Goal: Transaction & Acquisition: Book appointment/travel/reservation

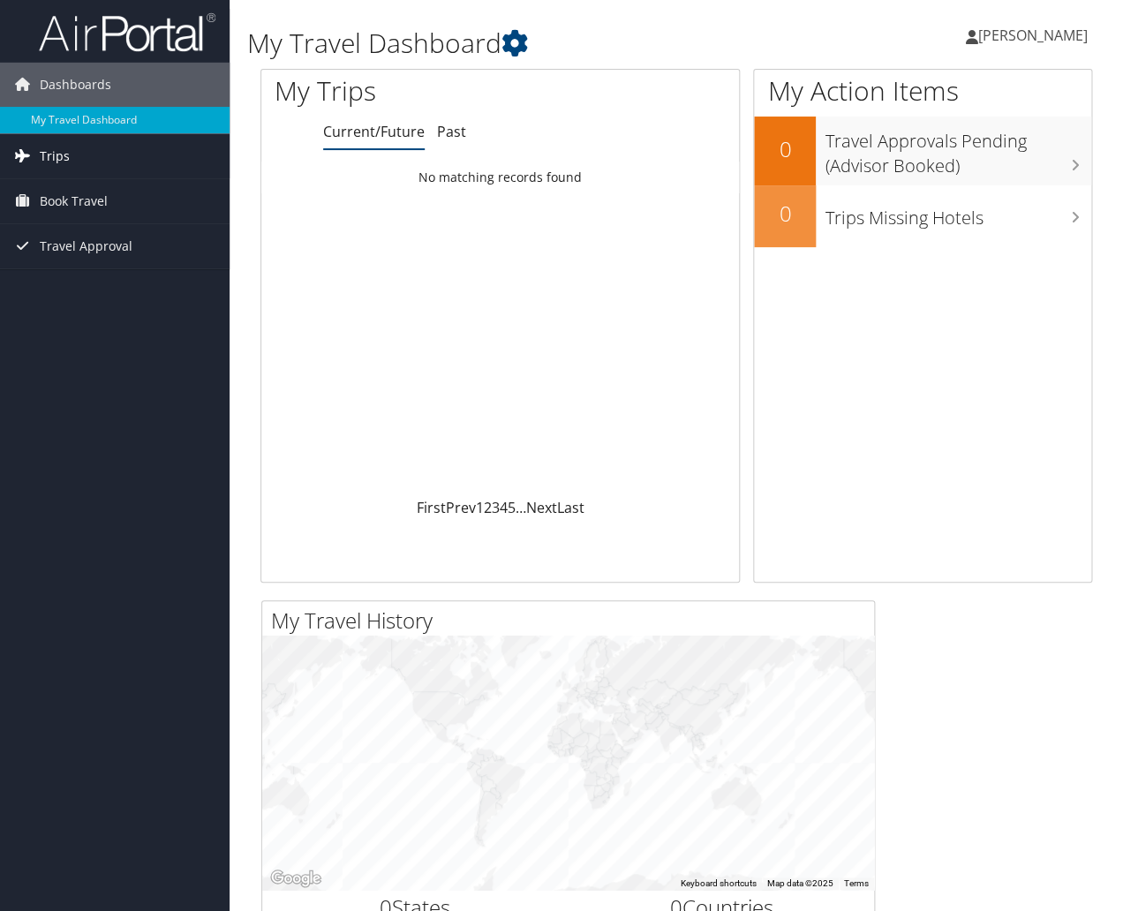
click at [62, 158] on span "Trips" at bounding box center [55, 156] width 30 height 44
click at [86, 329] on span "Travel Approval" at bounding box center [86, 326] width 93 height 44
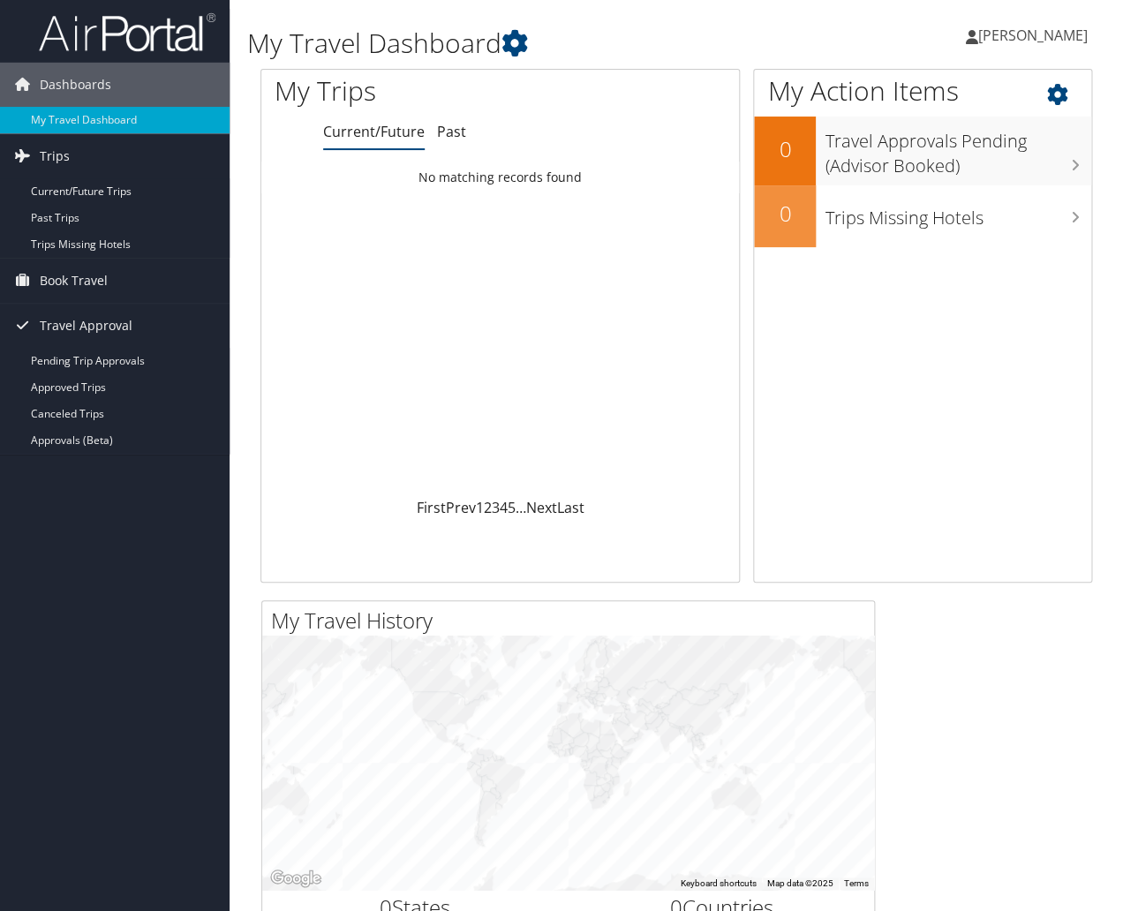
click at [983, 430] on div "My Action Items 0 Travel Approvals Pending (Advisor Booked) 0 Trips Missing Hot…" at bounding box center [922, 326] width 339 height 514
click at [79, 84] on span "Dashboards" at bounding box center [76, 85] width 72 height 44
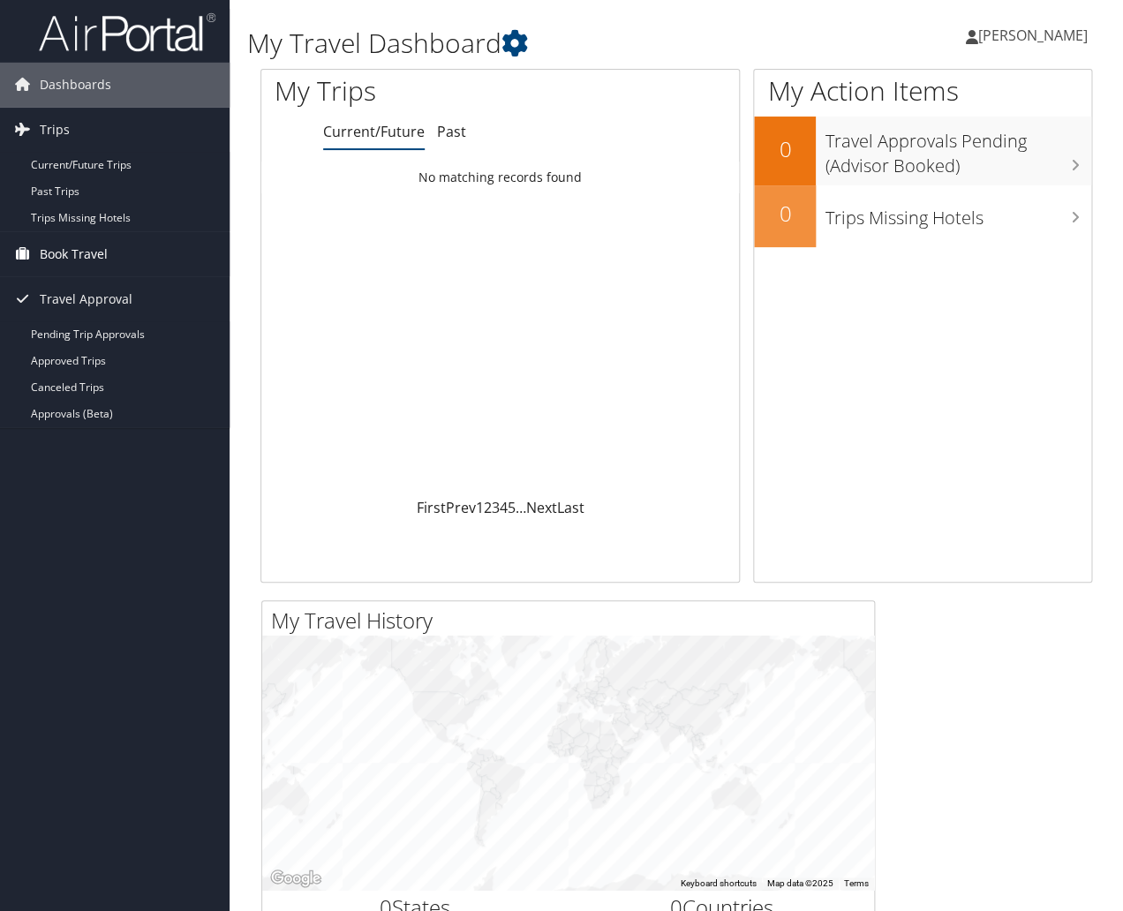
click at [82, 254] on span "Book Travel" at bounding box center [74, 254] width 68 height 44
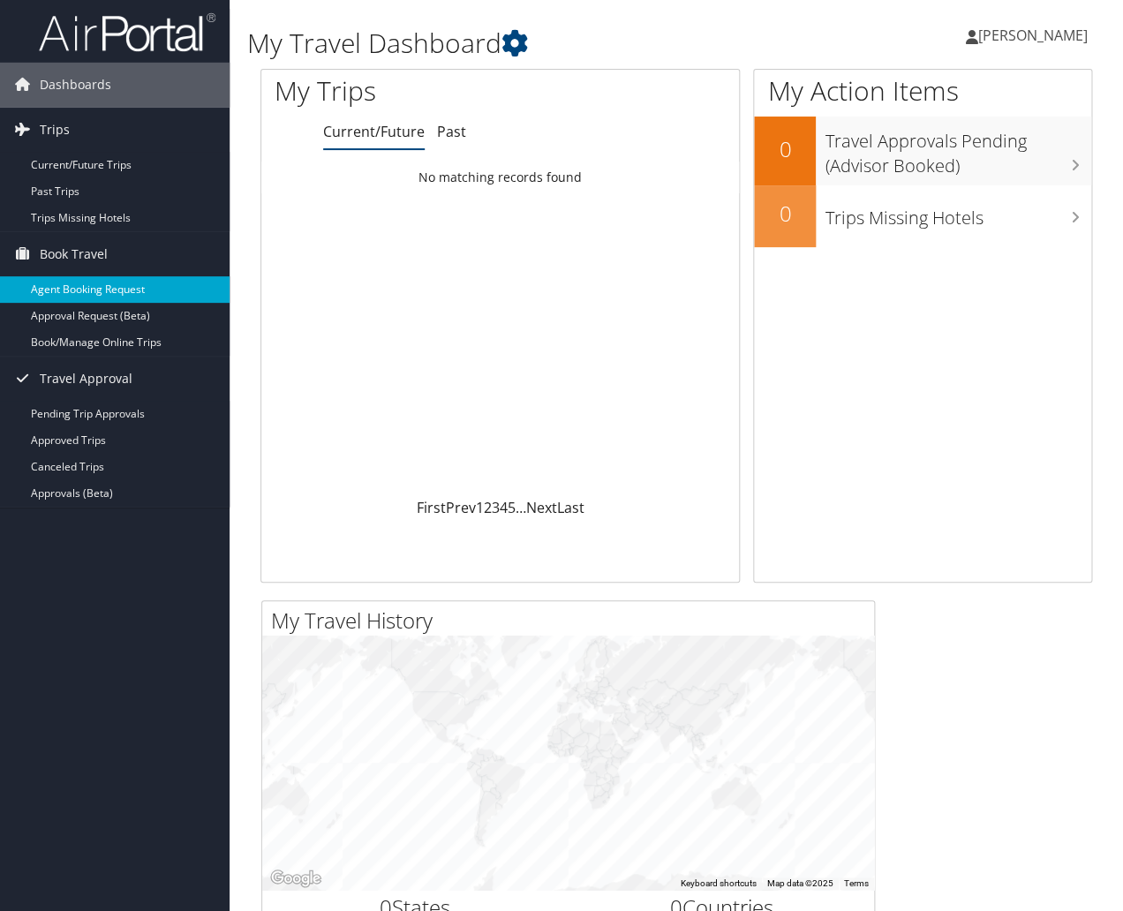
click at [104, 293] on link "Agent Booking Request" at bounding box center [115, 289] width 230 height 26
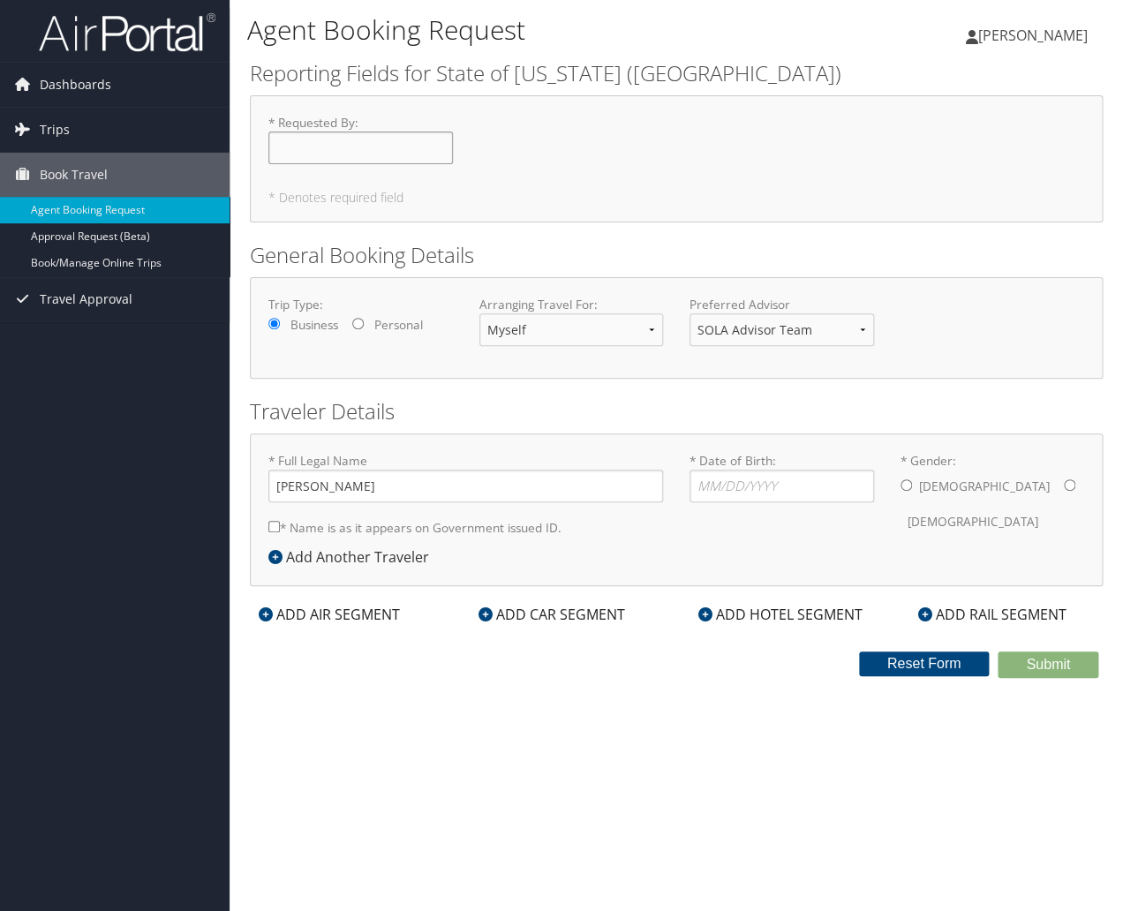
click at [292, 158] on input "* Requested By : Required" at bounding box center [360, 148] width 185 height 33
type input "Myra Michelle DeBose"
click at [976, 326] on div "Trip Type: Business Personal Arranging Travel For: Myself Another Traveler Gues…" at bounding box center [676, 328] width 842 height 64
click at [777, 494] on input "* Date of Birth: Invalid Date" at bounding box center [782, 486] width 185 height 33
type input "01/01/1955"
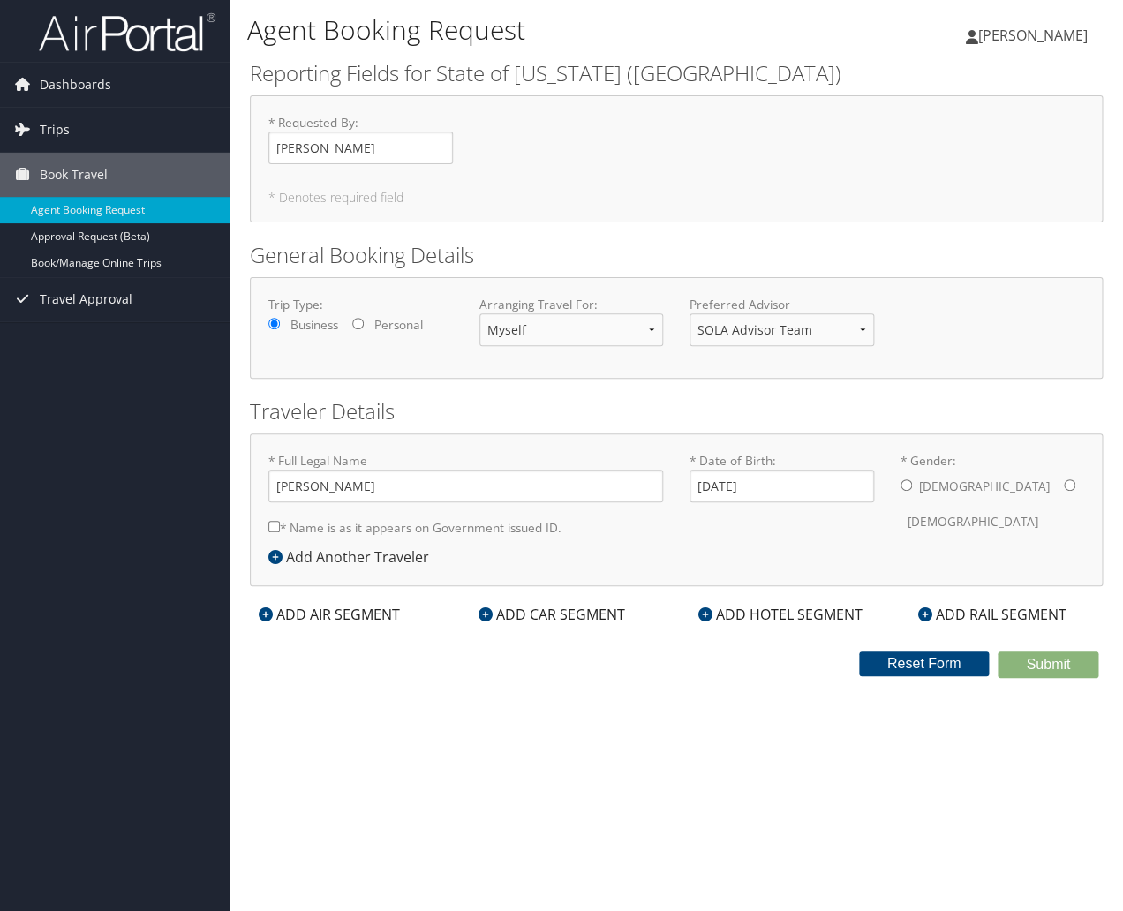
click at [964, 495] on div "Male Female" at bounding box center [993, 504] width 185 height 69
click at [276, 530] on input "* Name is as it appears on Government issued ID." at bounding box center [273, 526] width 11 height 11
checkbox input "true"
click at [381, 617] on div "ADD AIR SEGMENT" at bounding box center [329, 614] width 159 height 21
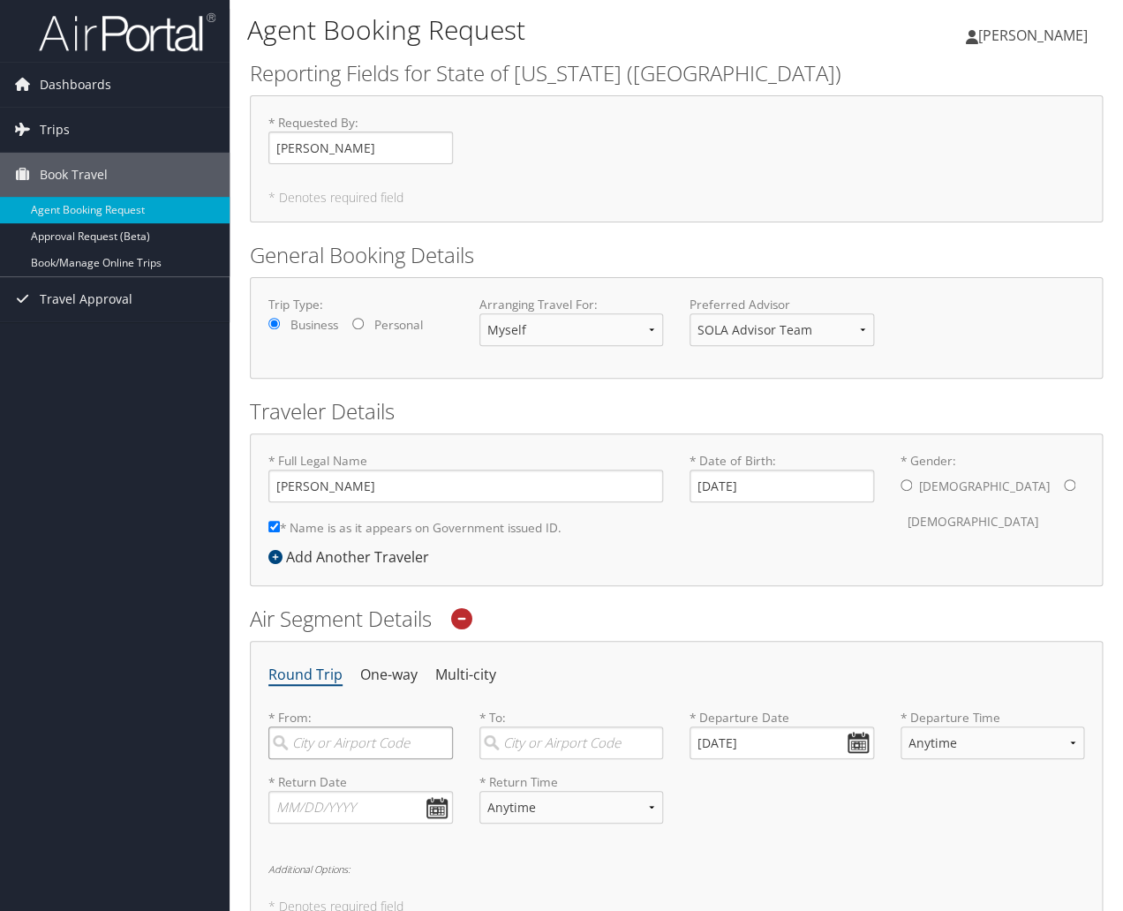
click at [366, 744] on input "search" at bounding box center [360, 743] width 185 height 33
click at [310, 784] on div "Houston (IAH TX)" at bounding box center [363, 802] width 161 height 68
click at [310, 759] on input "IAH" at bounding box center [360, 743] width 185 height 33
type input "Houston (IAH TX)"
click at [559, 752] on input "search" at bounding box center [572, 743] width 185 height 33
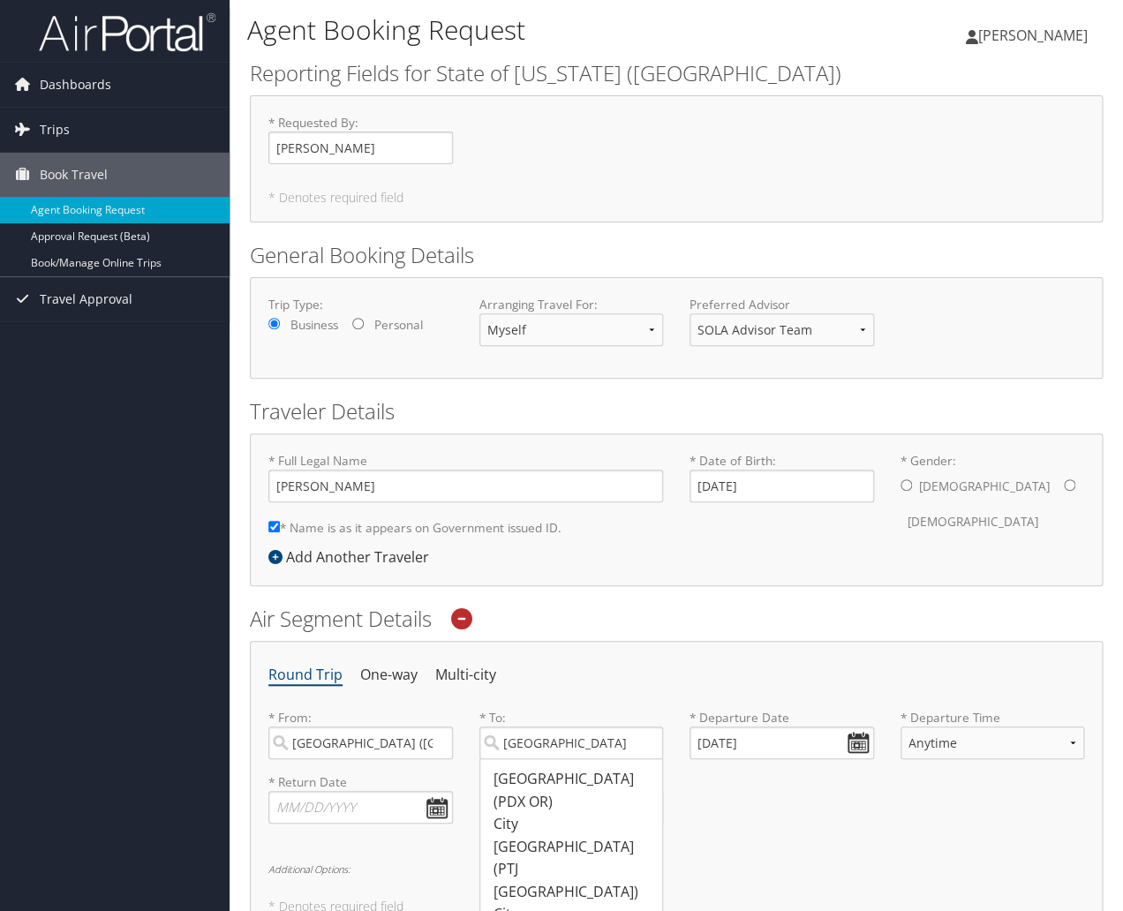
click at [533, 759] on input "Portland" at bounding box center [572, 743] width 185 height 33
type input "Portland (PWM ME)"
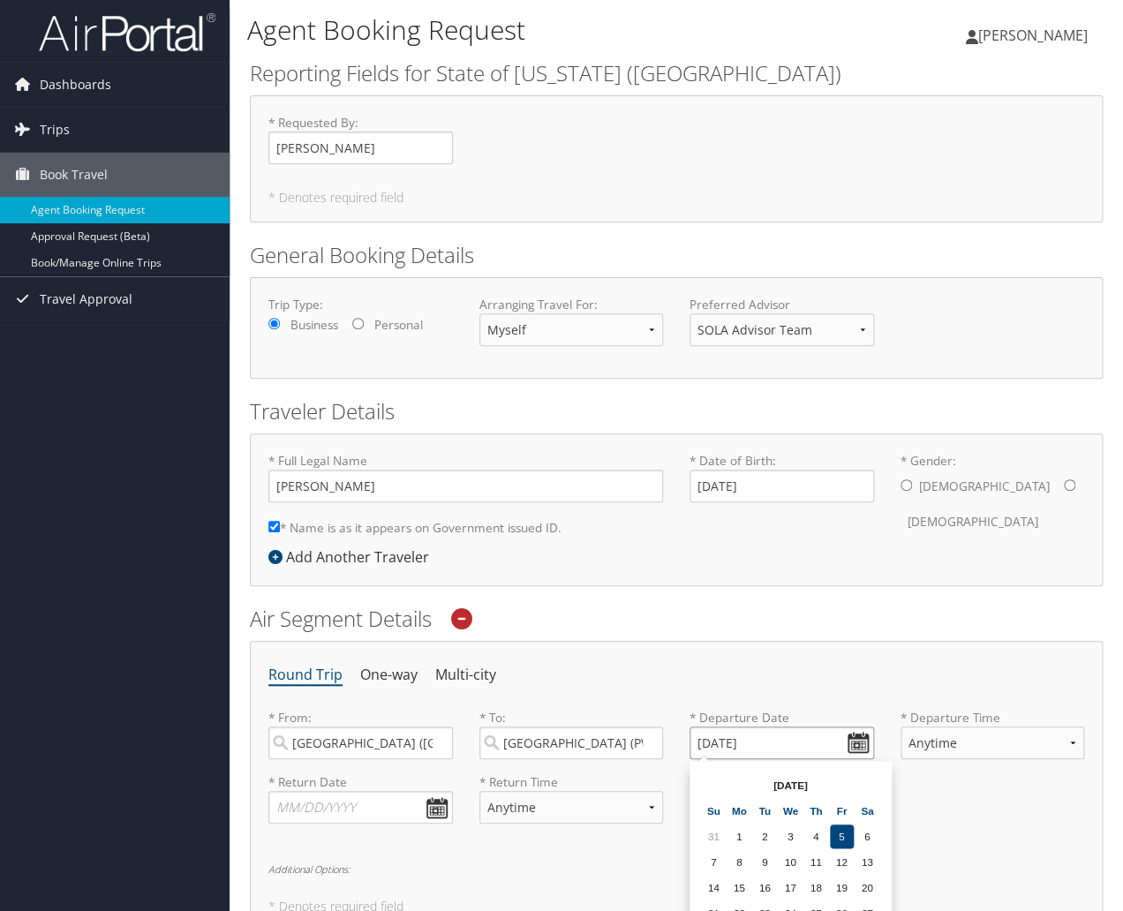
click at [861, 748] on input "09/05/2025" at bounding box center [782, 743] width 185 height 33
click at [868, 887] on td "20" at bounding box center [868, 888] width 24 height 24
click at [859, 750] on input "09/20/2025" at bounding box center [782, 743] width 185 height 33
drag, startPoint x: 1103, startPoint y: 819, endPoint x: 955, endPoint y: 778, distance: 153.0
click at [1100, 865] on div "Would you like to clear all of your changes? No Yes Your request has been sent …" at bounding box center [676, 639] width 858 height 1167
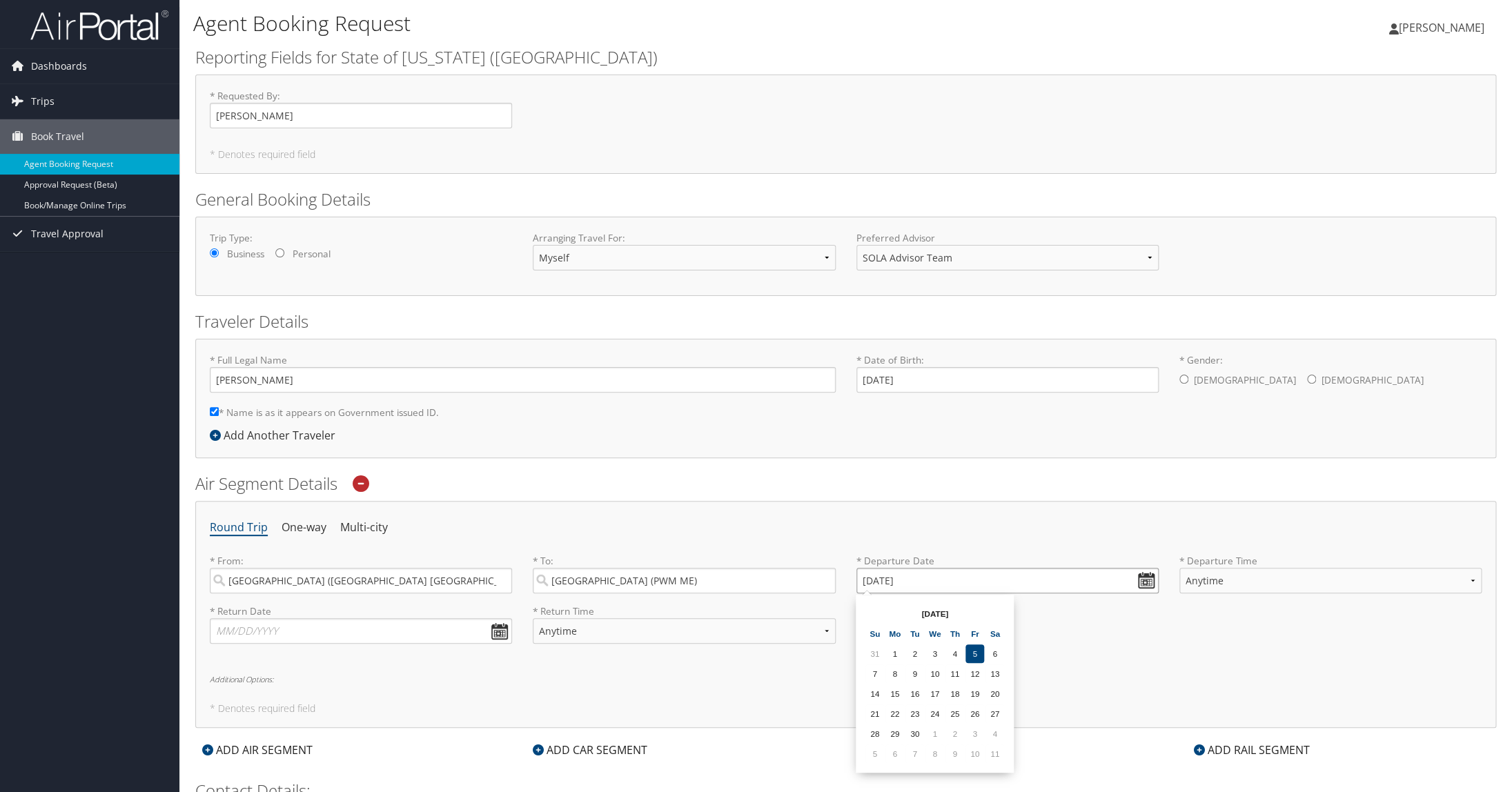
click at [877, 586] on input "09/20/2025" at bounding box center [1007, 580] width 302 height 26
click at [877, 711] on td "11" at bounding box center [995, 754] width 19 height 19
click at [877, 586] on input "10/11/2025" at bounding box center [1007, 580] width 302 height 26
click at [877, 612] on th "Sep 2025" at bounding box center [935, 614] width 98 height 19
click at [877, 613] on th "Sep 2025" at bounding box center [935, 614] width 98 height 19
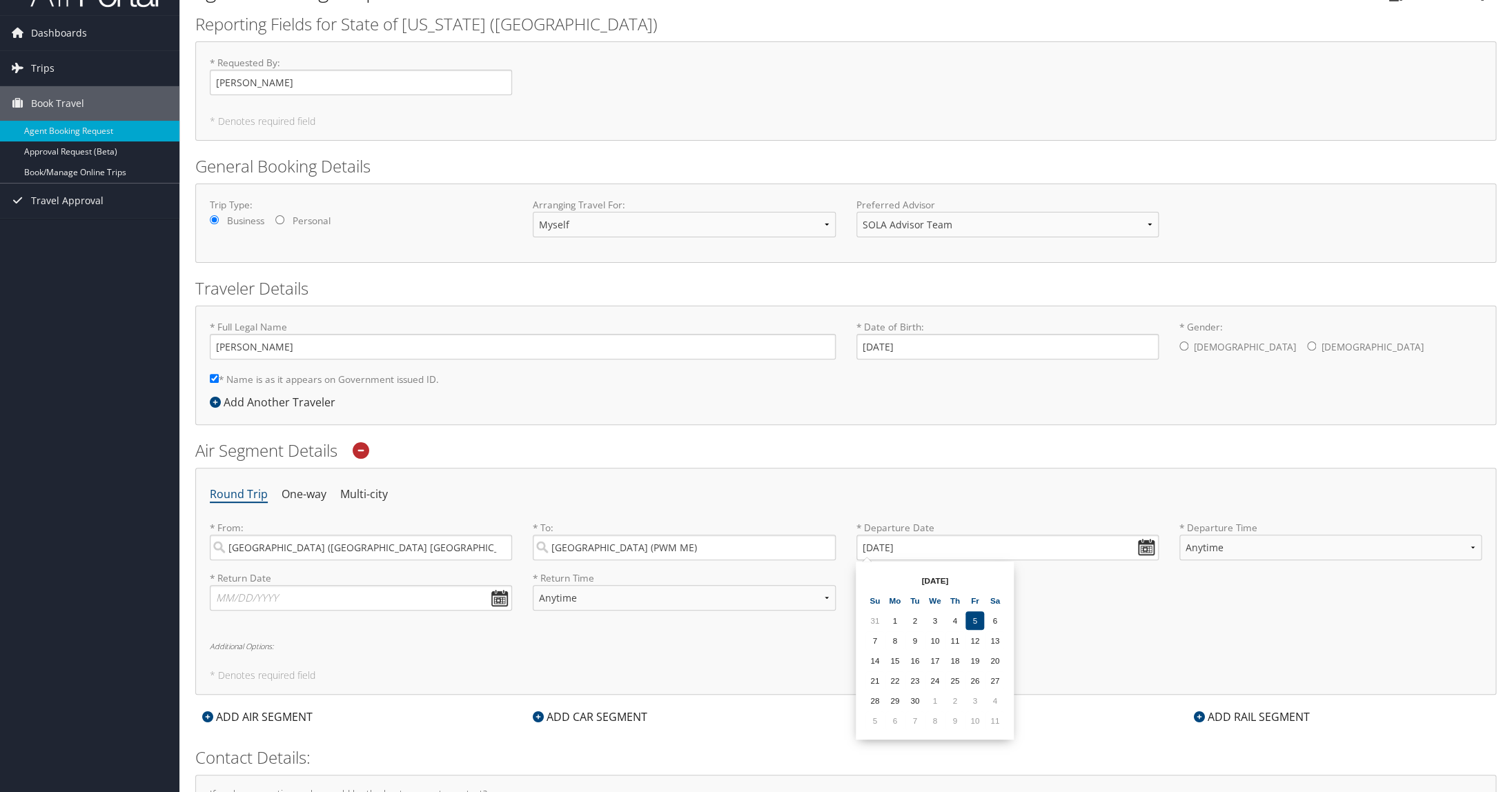
scroll to position [66, 0]
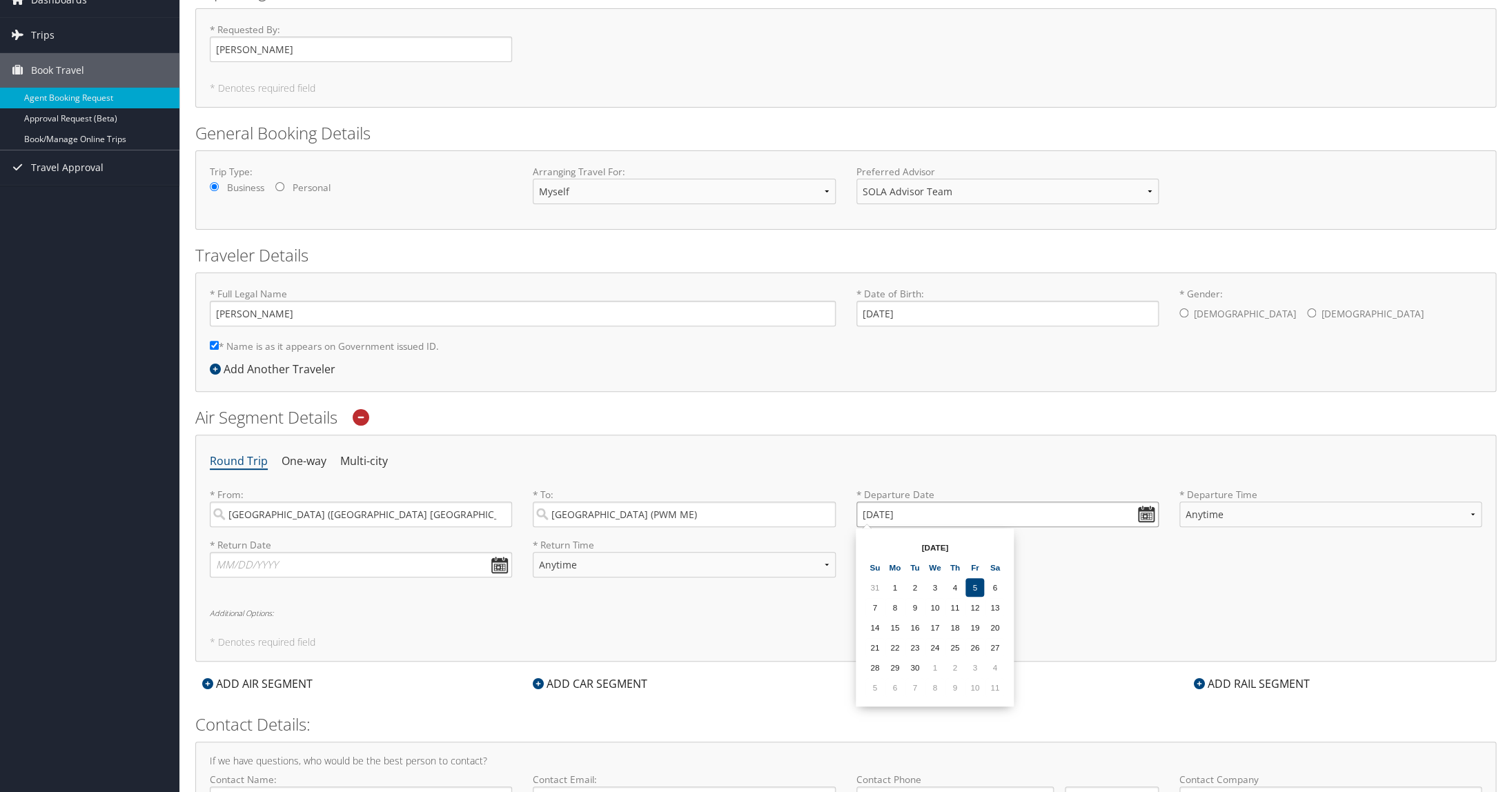
click at [877, 516] on input "10/11/2025" at bounding box center [1007, 514] width 302 height 26
click at [877, 514] on input "10/11/2020" at bounding box center [1007, 514] width 302 height 26
click at [877, 666] on td "29" at bounding box center [955, 667] width 19 height 19
type input "10/29/2020"
click at [500, 569] on input "text" at bounding box center [360, 564] width 302 height 26
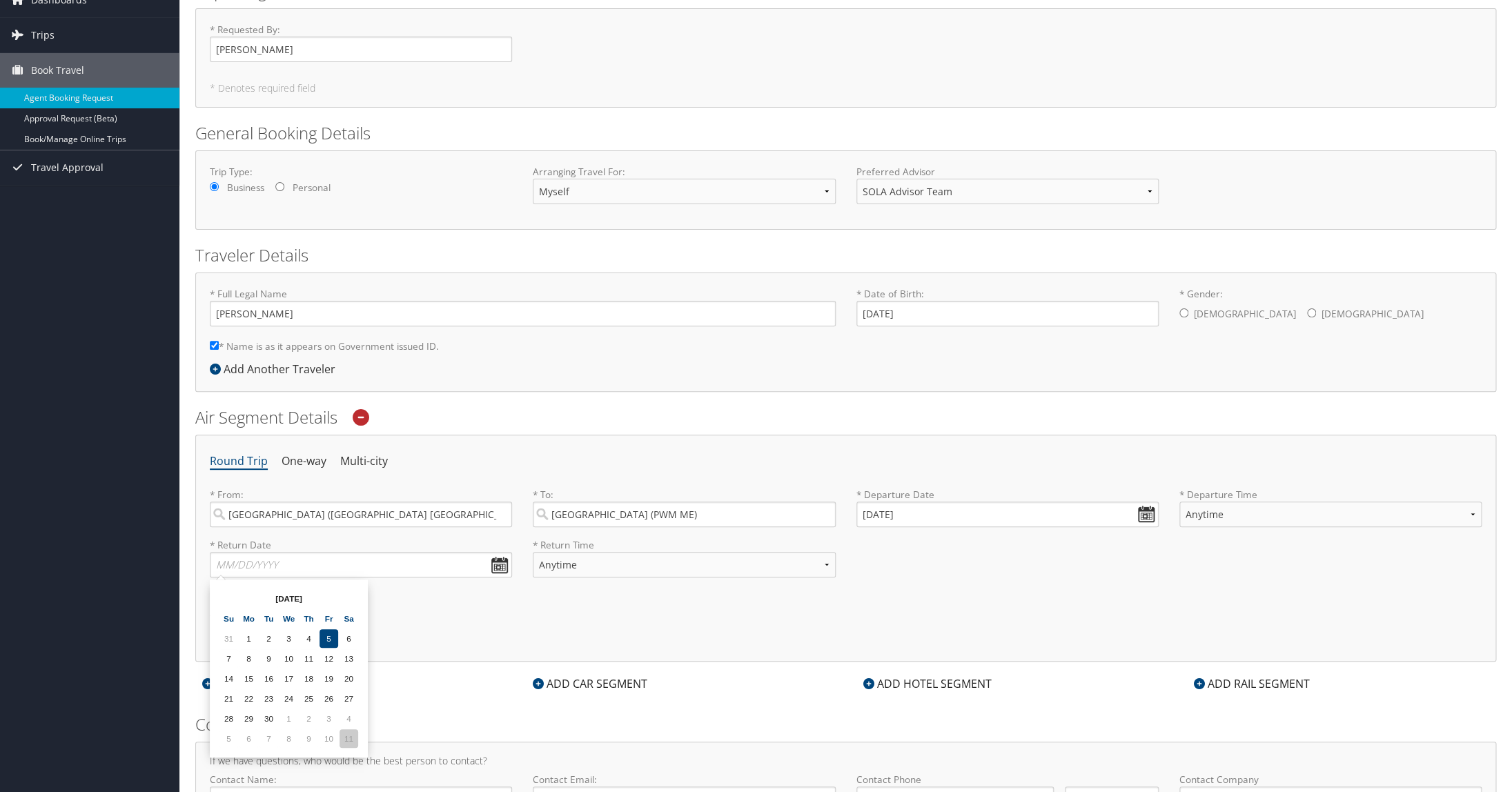
click at [350, 711] on td "11" at bounding box center [349, 738] width 19 height 19
click at [501, 568] on input "10/11/2025" at bounding box center [360, 564] width 302 height 26
click at [349, 711] on td "11" at bounding box center [349, 738] width 19 height 19
click at [440, 570] on input "10/11/2025" at bounding box center [360, 564] width 302 height 26
click at [296, 711] on td "8" at bounding box center [289, 738] width 19 height 19
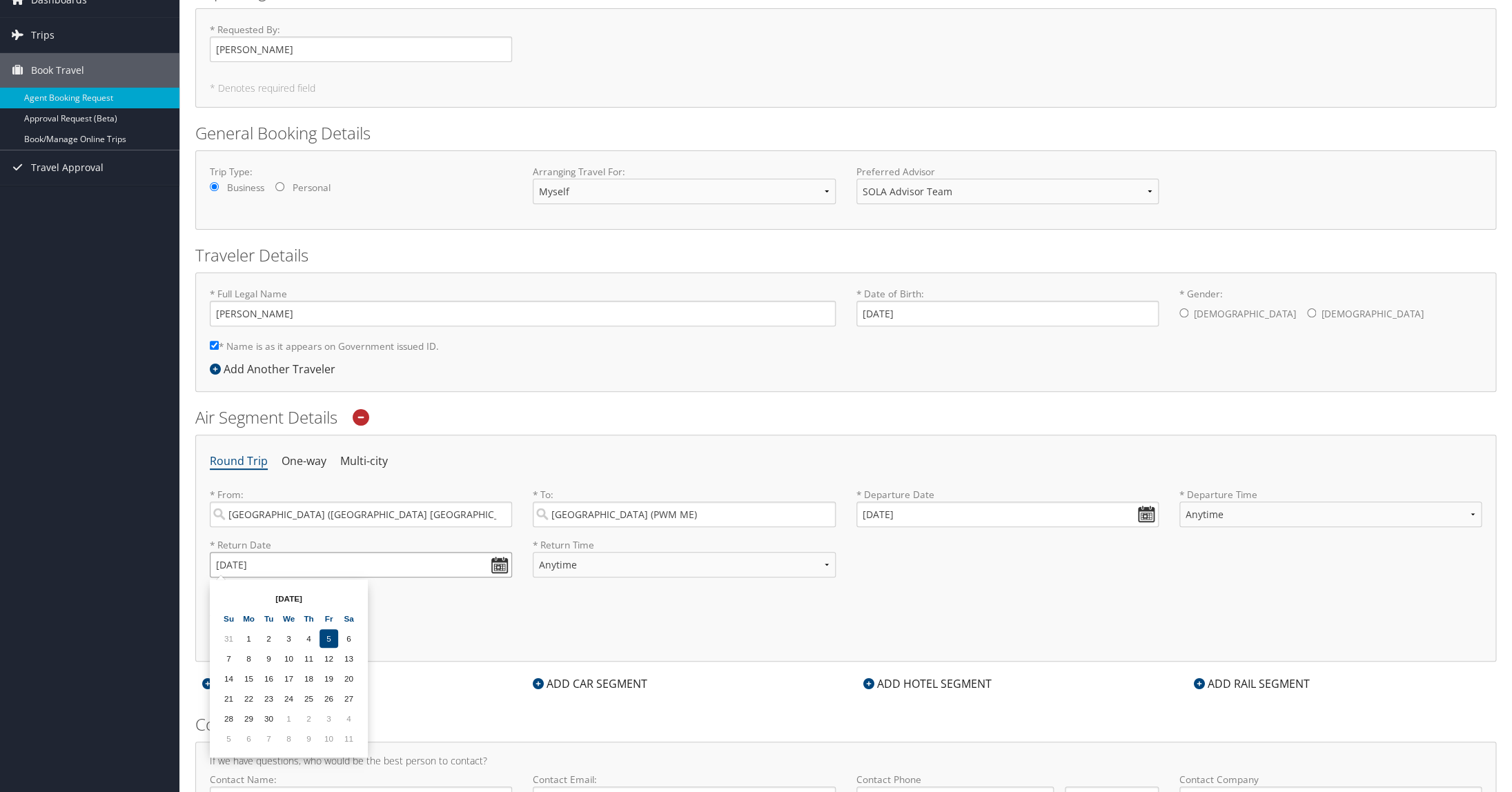
click at [265, 565] on input "10/08/2025" at bounding box center [360, 564] width 302 height 26
click at [246, 564] on input "10/08/2025" at bounding box center [360, 564] width 302 height 26
click at [241, 565] on input "10/08/2025" at bounding box center [360, 564] width 302 height 26
click at [497, 565] on input "11/03/2025" at bounding box center [360, 564] width 302 height 26
click at [252, 661] on td "3" at bounding box center [248, 658] width 19 height 19
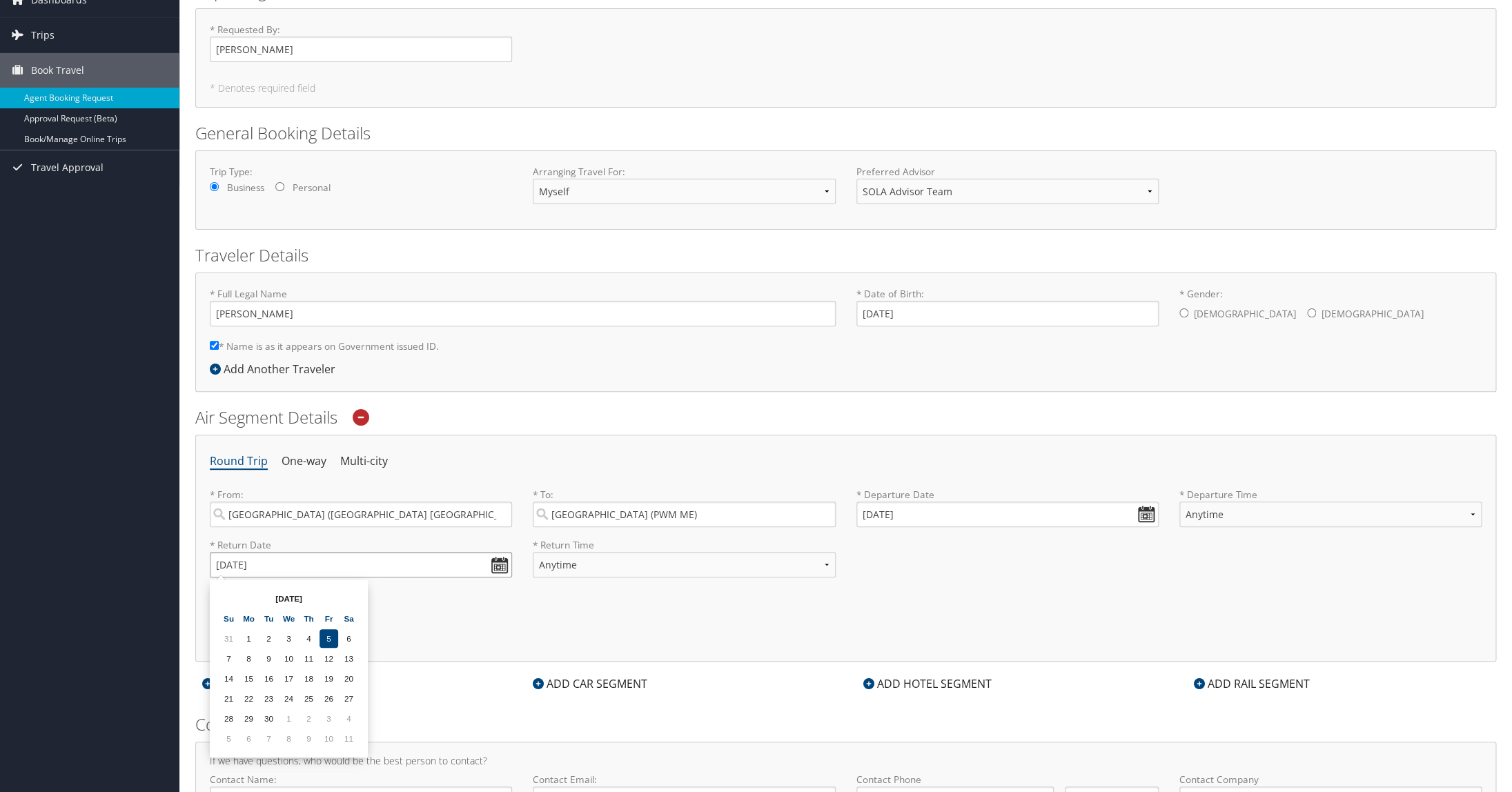
click at [498, 569] on input "11/03/2025" at bounding box center [360, 564] width 302 height 26
click at [238, 565] on input "11/03/2025" at bounding box center [360, 564] width 302 height 26
click at [230, 658] on td "2" at bounding box center [229, 658] width 19 height 19
type input "11/02/2025"
click at [877, 328] on div "Male Female" at bounding box center [1330, 314] width 302 height 27
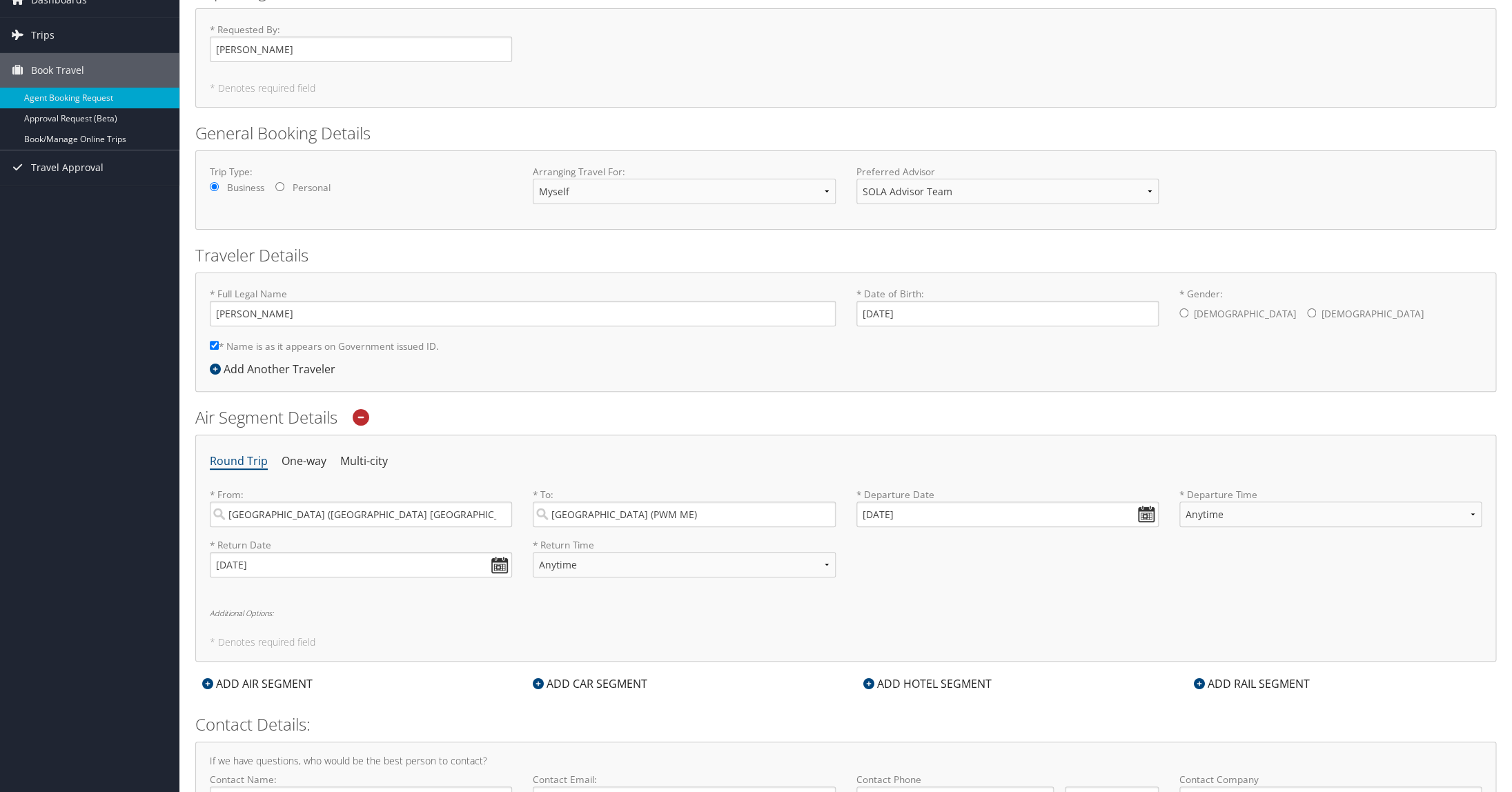
click at [877, 313] on input "* Gender: Male Female" at bounding box center [1311, 312] width 9 height 9
radio input "true"
click at [877, 326] on div "Male Female" at bounding box center [1330, 314] width 302 height 27
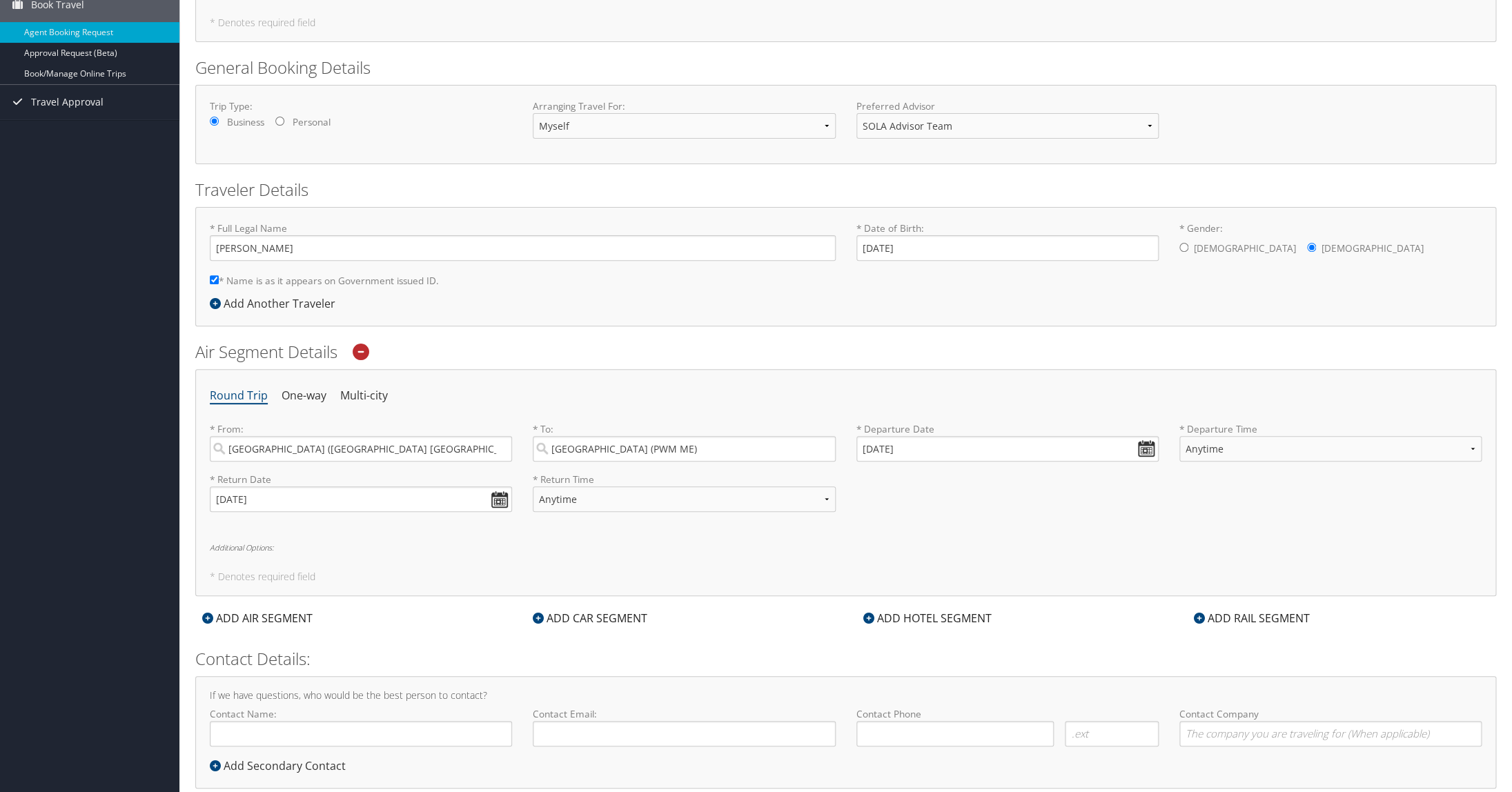
scroll to position [164, 0]
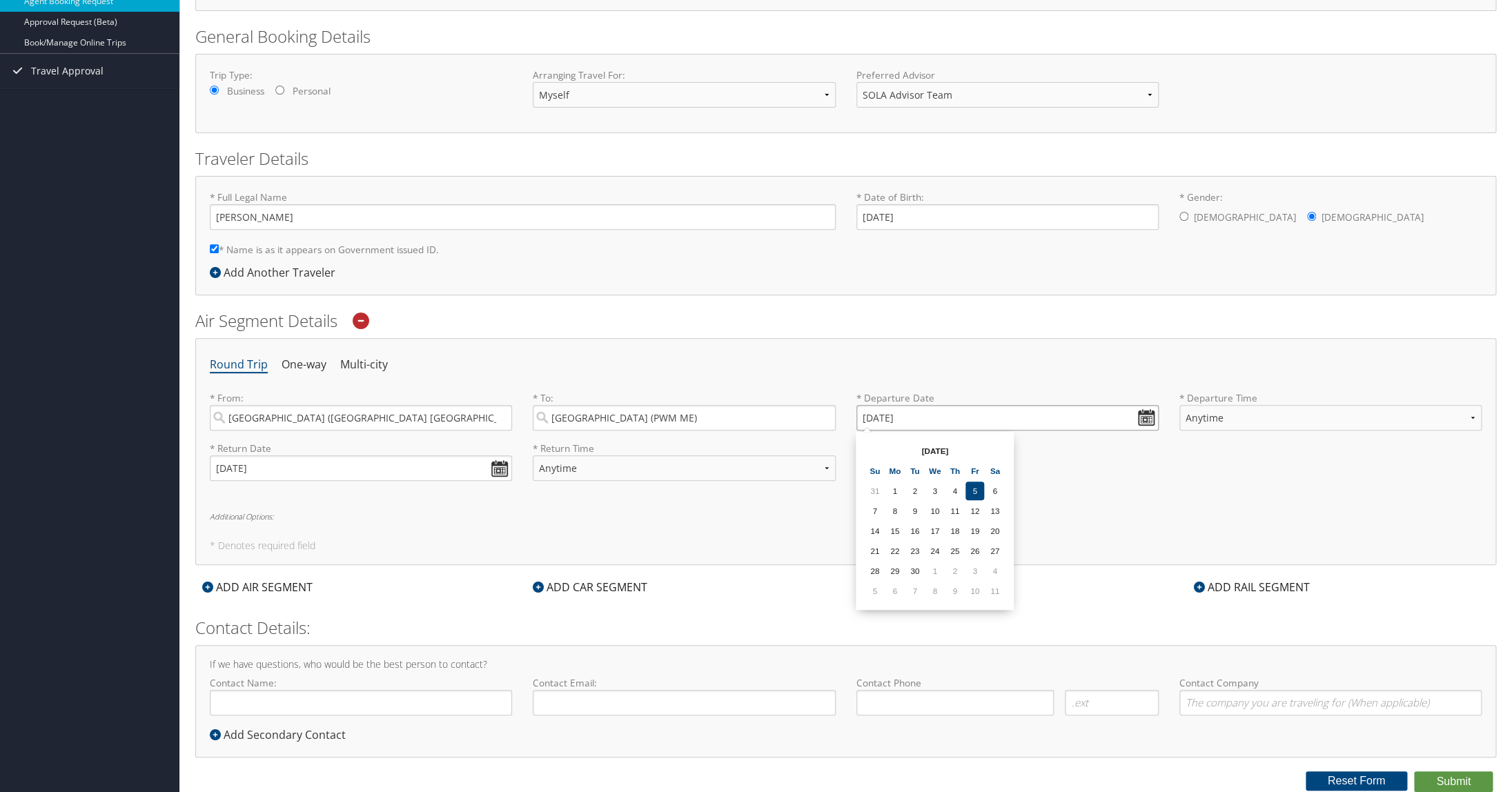
click at [877, 420] on input "10/29/2020" at bounding box center [1007, 417] width 302 height 26
click at [877, 592] on td "10" at bounding box center [974, 590] width 19 height 19
click at [877, 417] on input "10/10/2025" at bounding box center [1007, 417] width 302 height 26
click at [877, 417] on input "10/01/2025" at bounding box center [1007, 417] width 302 height 26
click at [877, 419] on input "Invalid date" at bounding box center [1007, 417] width 302 height 26
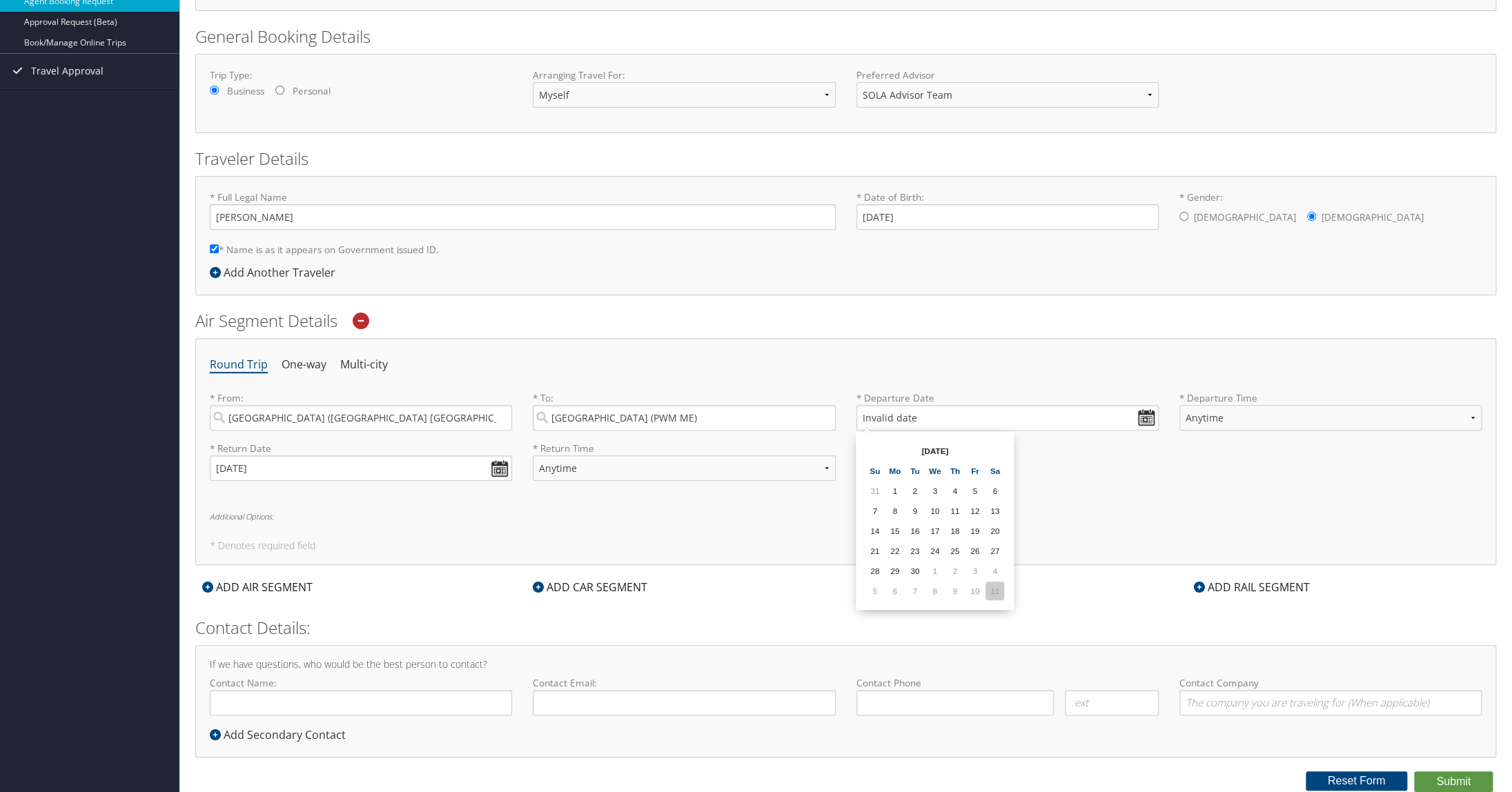
click at [877, 593] on td "11" at bounding box center [995, 590] width 19 height 19
click at [877, 416] on input "10/11/2025" at bounding box center [1007, 417] width 302 height 26
click at [877, 421] on input "10/01/0202" at bounding box center [1007, 417] width 302 height 26
click at [877, 569] on td "29" at bounding box center [974, 571] width 19 height 19
click at [877, 420] on input "10/29/0202" at bounding box center [1007, 417] width 302 height 26
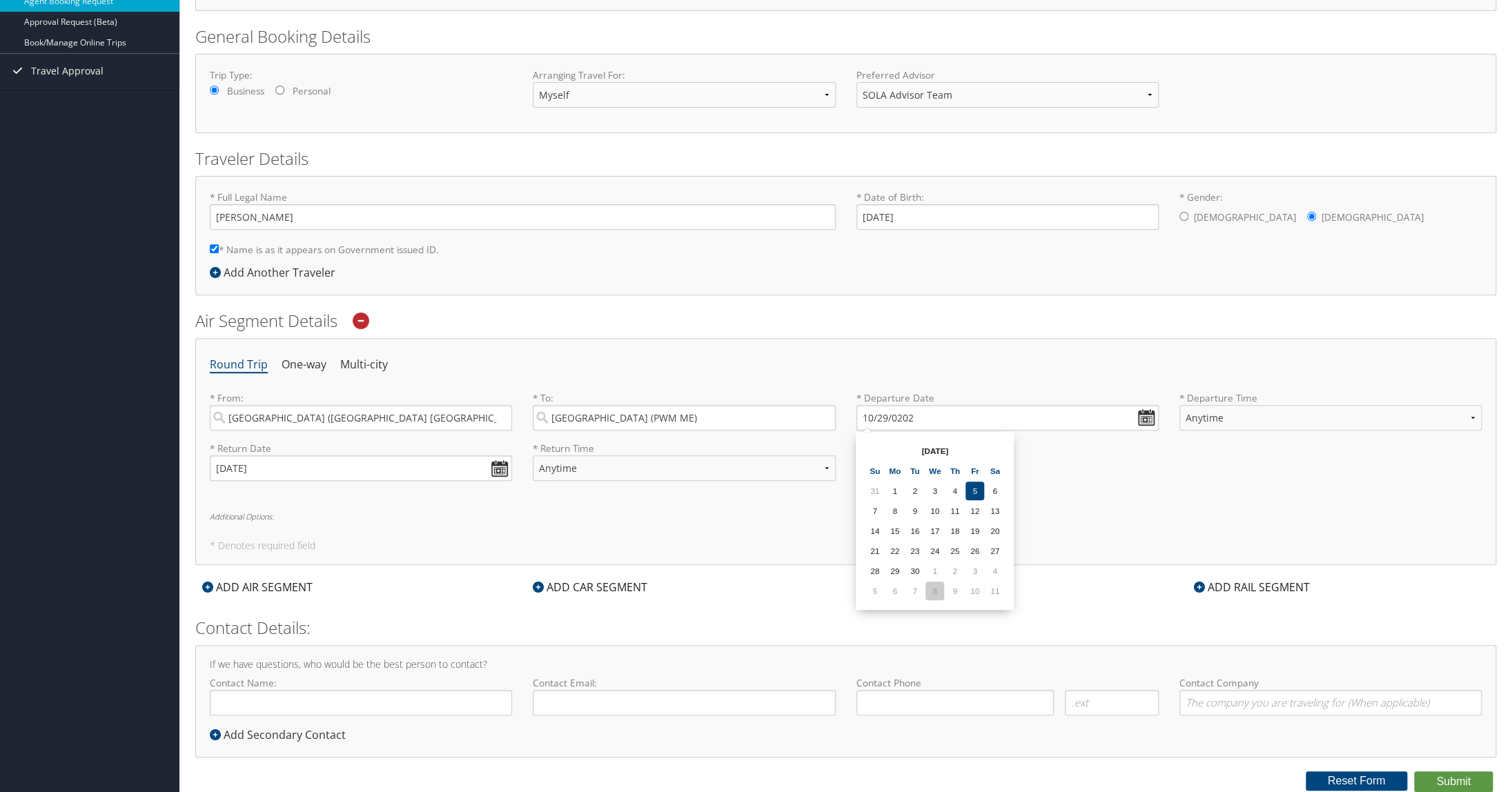
click at [877, 591] on td "8" at bounding box center [935, 590] width 19 height 19
click at [877, 416] on input "10/08/2025" at bounding box center [1007, 417] width 302 height 26
click at [877, 415] on input "10/08/0202" at bounding box center [1007, 417] width 302 height 26
click at [870, 567] on td "24" at bounding box center [874, 571] width 19 height 19
click at [877, 419] on input "10/24/0202" at bounding box center [1007, 417] width 302 height 26
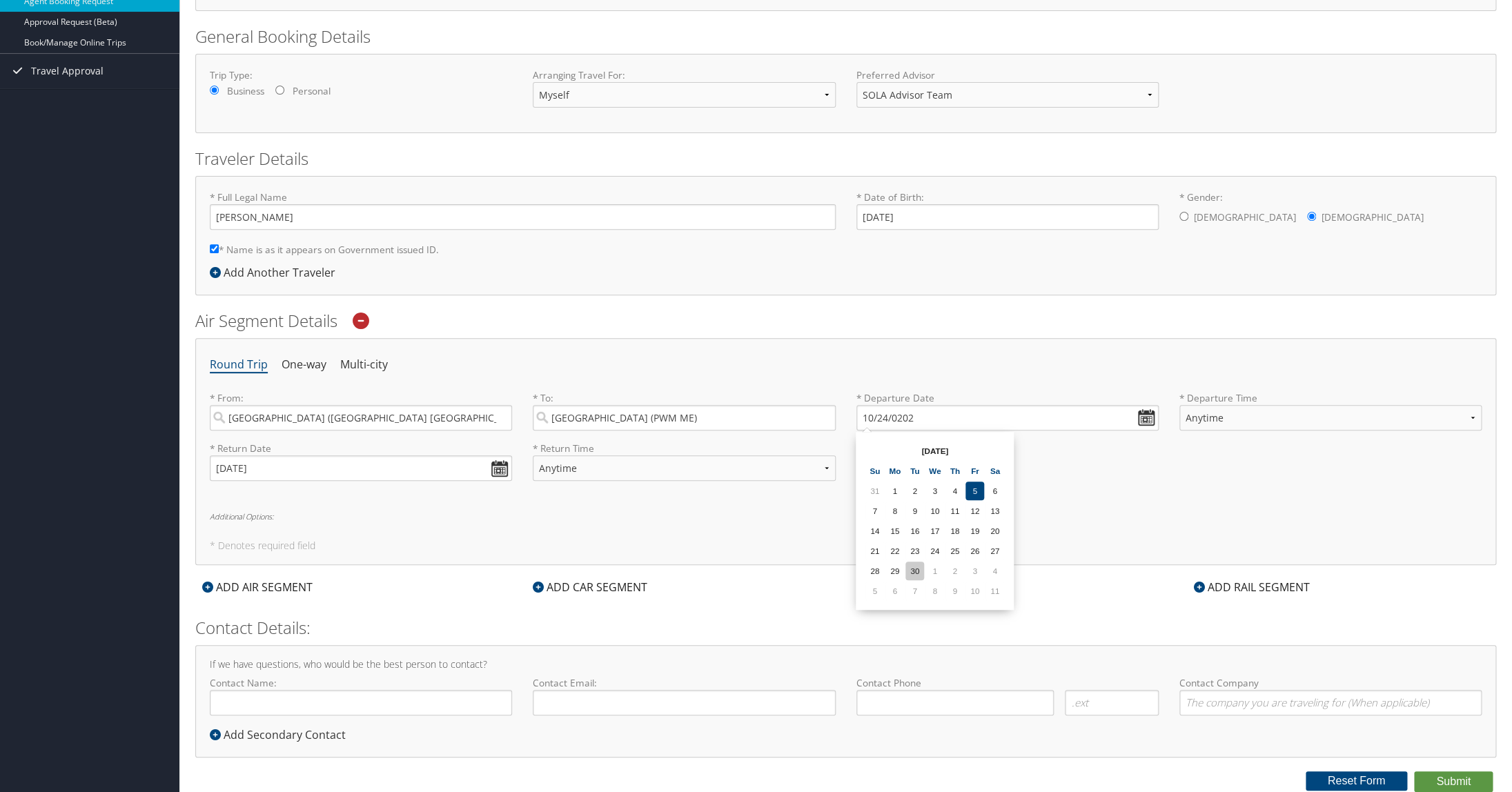
click at [877, 568] on td "30" at bounding box center [915, 571] width 19 height 19
click at [877, 422] on input "09/30/2025" at bounding box center [1007, 417] width 302 height 26
click at [877, 591] on td "11" at bounding box center [995, 590] width 19 height 19
click at [877, 417] on input "10/11/2025" at bounding box center [1007, 417] width 302 height 26
click at [877, 415] on input "10/01/2025" at bounding box center [1007, 417] width 302 height 26
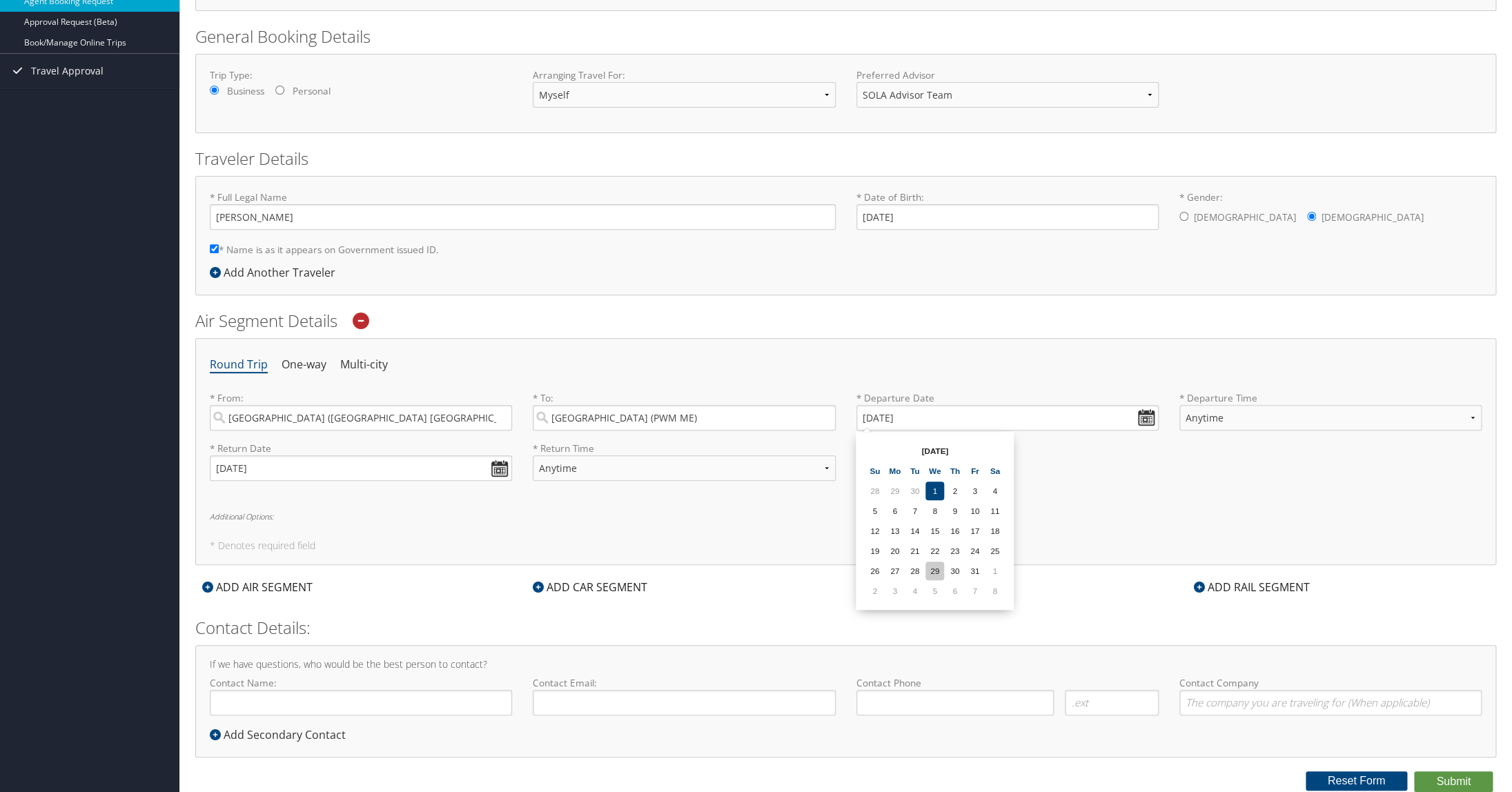
click at [877, 569] on td "29" at bounding box center [935, 571] width 19 height 19
type input "10/29/2025"
click at [877, 405] on select "Anytime Early Morning (5AM-7AM) Morning (7AM-12PM) Afternoon (12PM-5PM) Evening…" at bounding box center [1330, 417] width 302 height 26
select select "7AM-12PM"
click option "Morning (7AM-12PM)" at bounding box center [0, 0] width 0 height 0
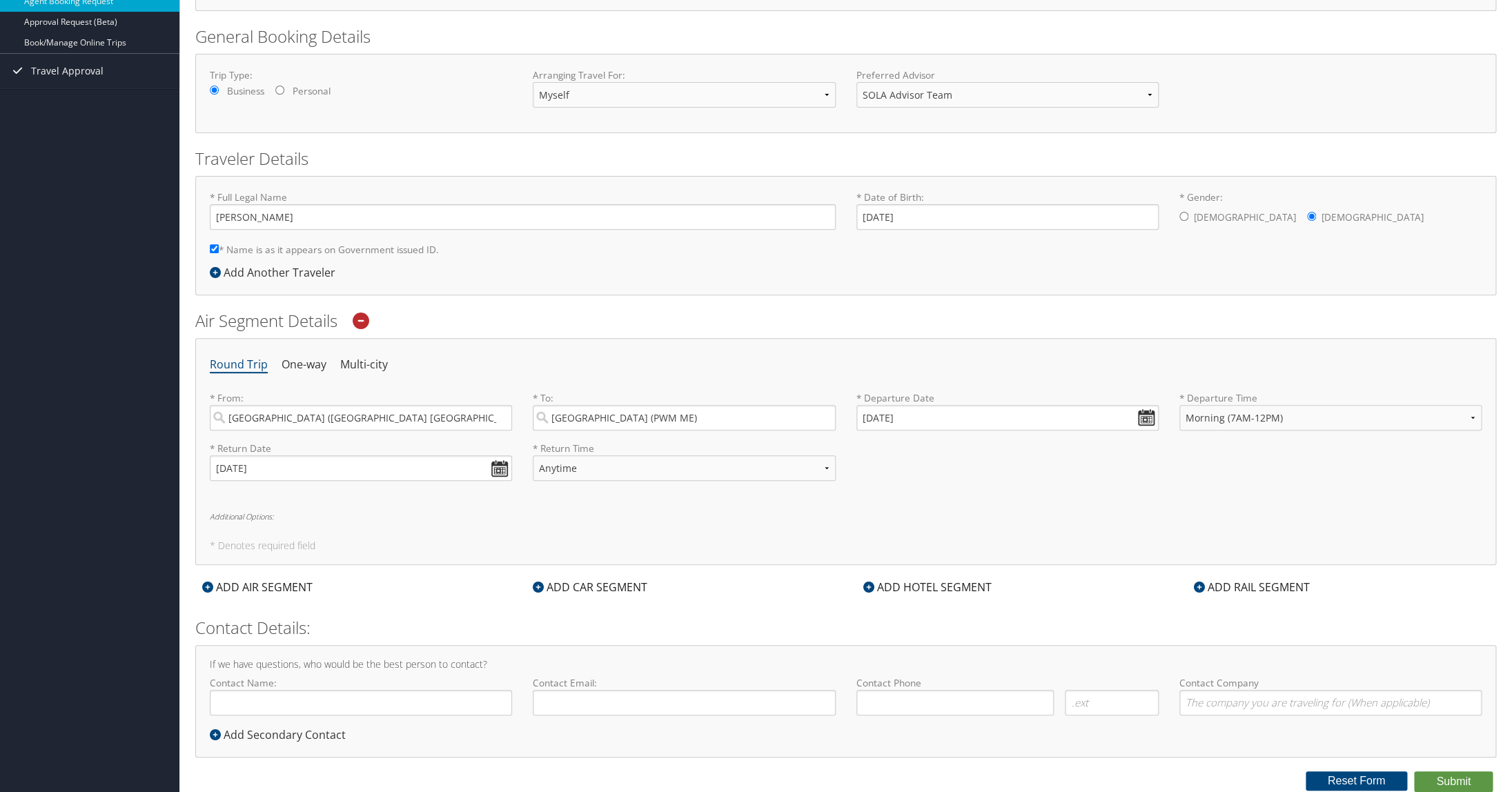
click at [877, 498] on div "Round Trip One-way Multi-city * From: Houston (IAH TX) Required * To: Portland …" at bounding box center [845, 451] width 1301 height 227
click at [533, 455] on select "Anytime Early Morning (5AM-7AM) Morning (7AM-12PM) Afternoon (12PM-5PM) Evening…" at bounding box center [684, 468] width 302 height 26
select select "12PM-5PM"
click option "Afternoon (12PM-5PM)" at bounding box center [0, 0] width 0 height 0
click at [877, 482] on div "* Return Date 11/02/2025 Dates must be valid * Return Time Anytime Early Mornin…" at bounding box center [845, 466] width 1292 height 50
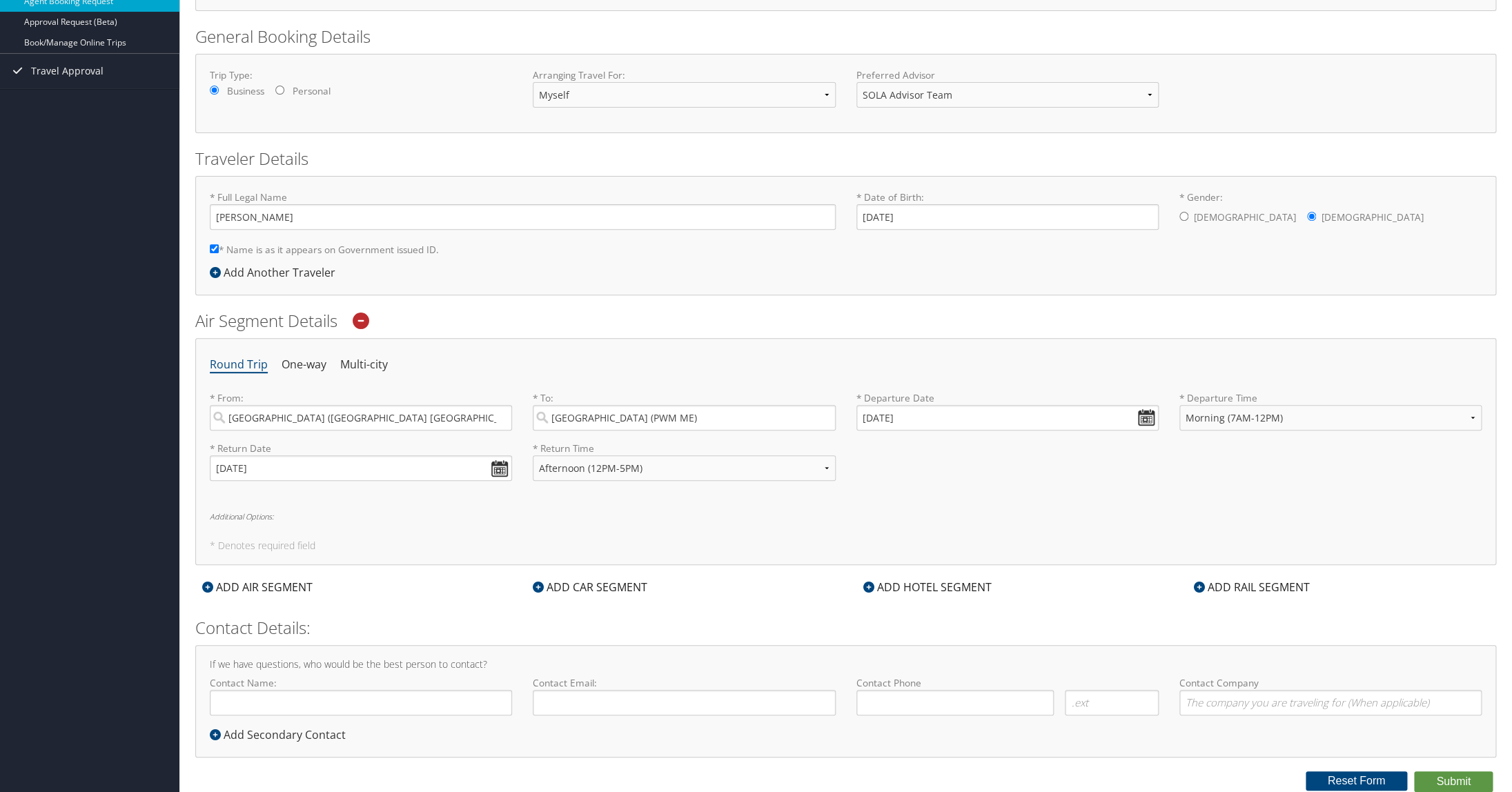
click at [877, 498] on div "Round Trip One-way Multi-city * From: Houston (IAH TX) Required * To: Portland …" at bounding box center [845, 451] width 1301 height 227
click at [877, 589] on div "ADD HOTEL SEGMENT" at bounding box center [928, 587] width 142 height 16
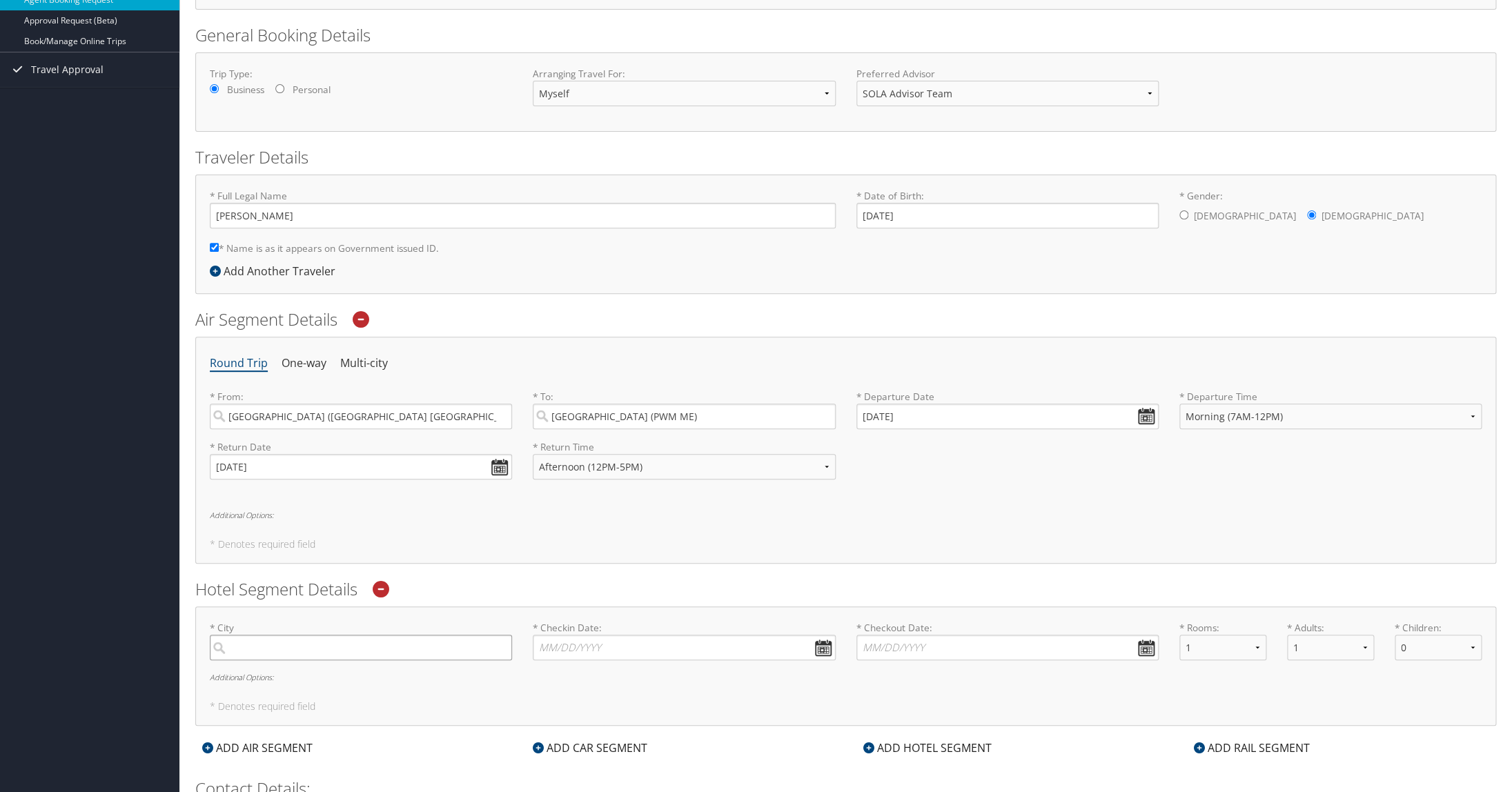
click at [466, 649] on input "search" at bounding box center [360, 647] width 302 height 26
click at [277, 711] on div "Portland (PWM ME)" at bounding box center [363, 747] width 284 height 18
click at [277, 660] on input "Portland" at bounding box center [360, 647] width 302 height 26
type input "Portland"
click at [562, 646] on input "* Checkin Date: Dates must be valid" at bounding box center [684, 647] width 302 height 26
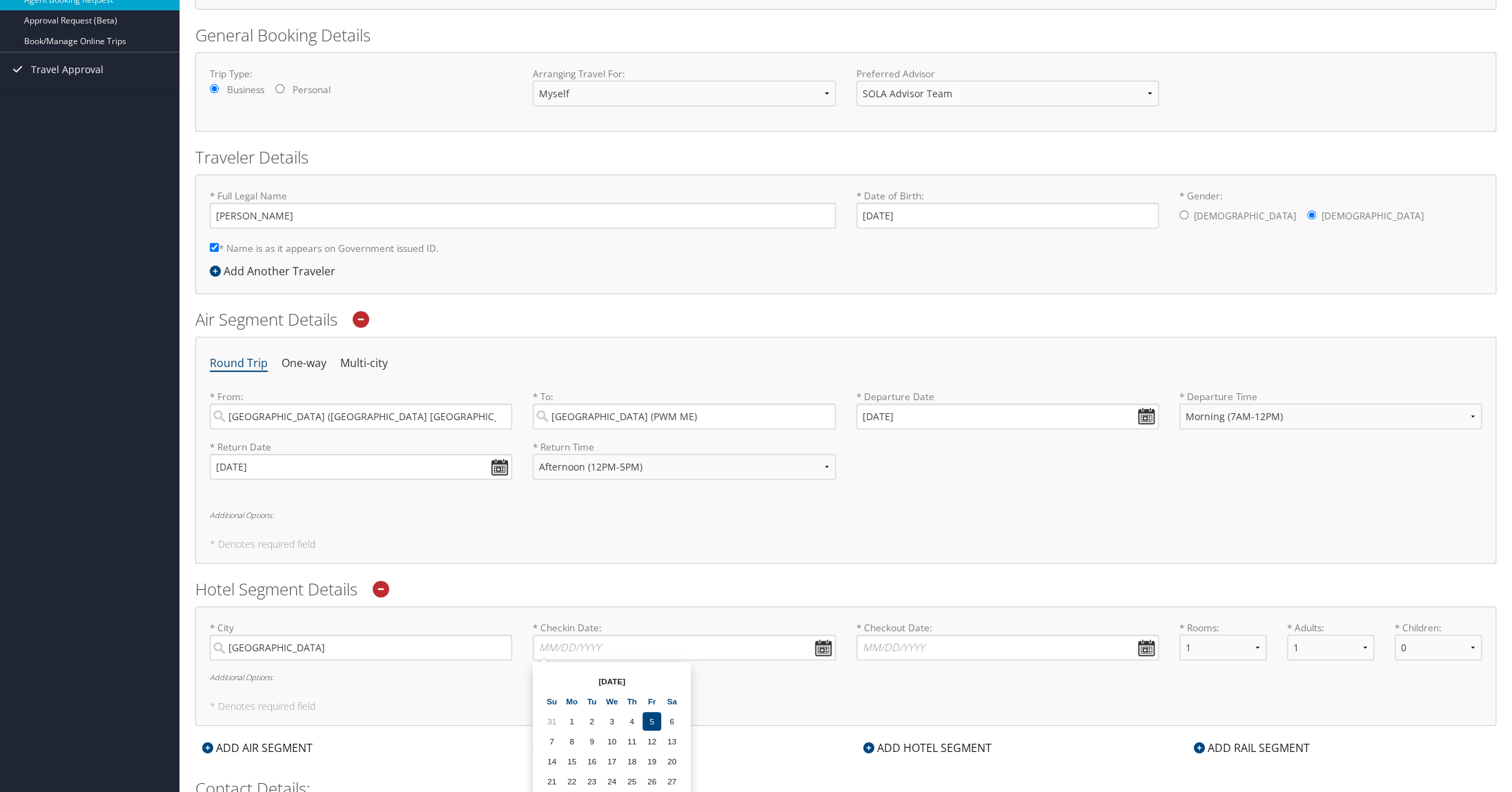
click at [877, 581] on div "Agent Booking Request Myra DeBose Myra DeBose My Settings Travel Agency Contact…" at bounding box center [845, 394] width 1332 height 1117
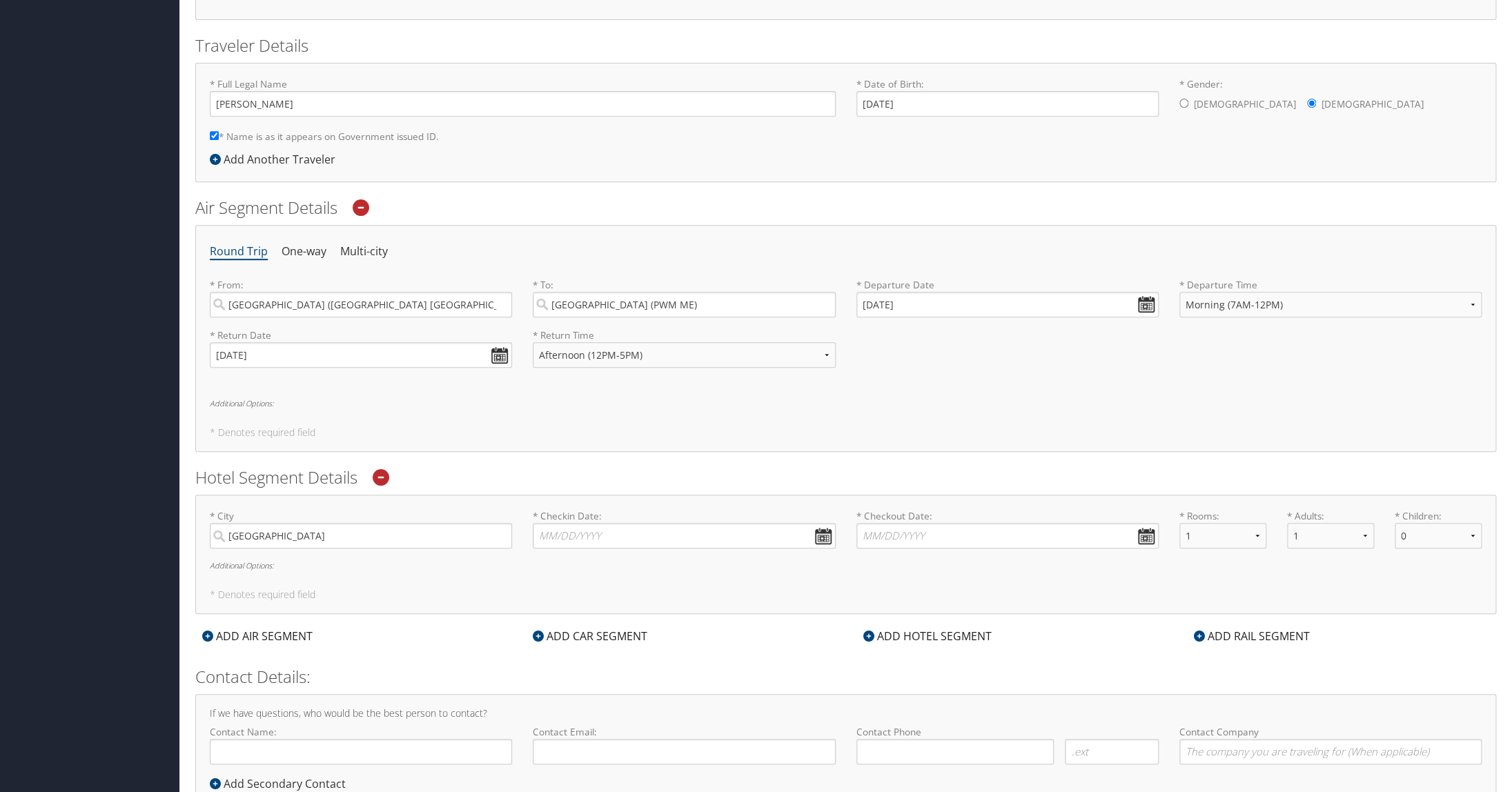
scroll to position [326, 0]
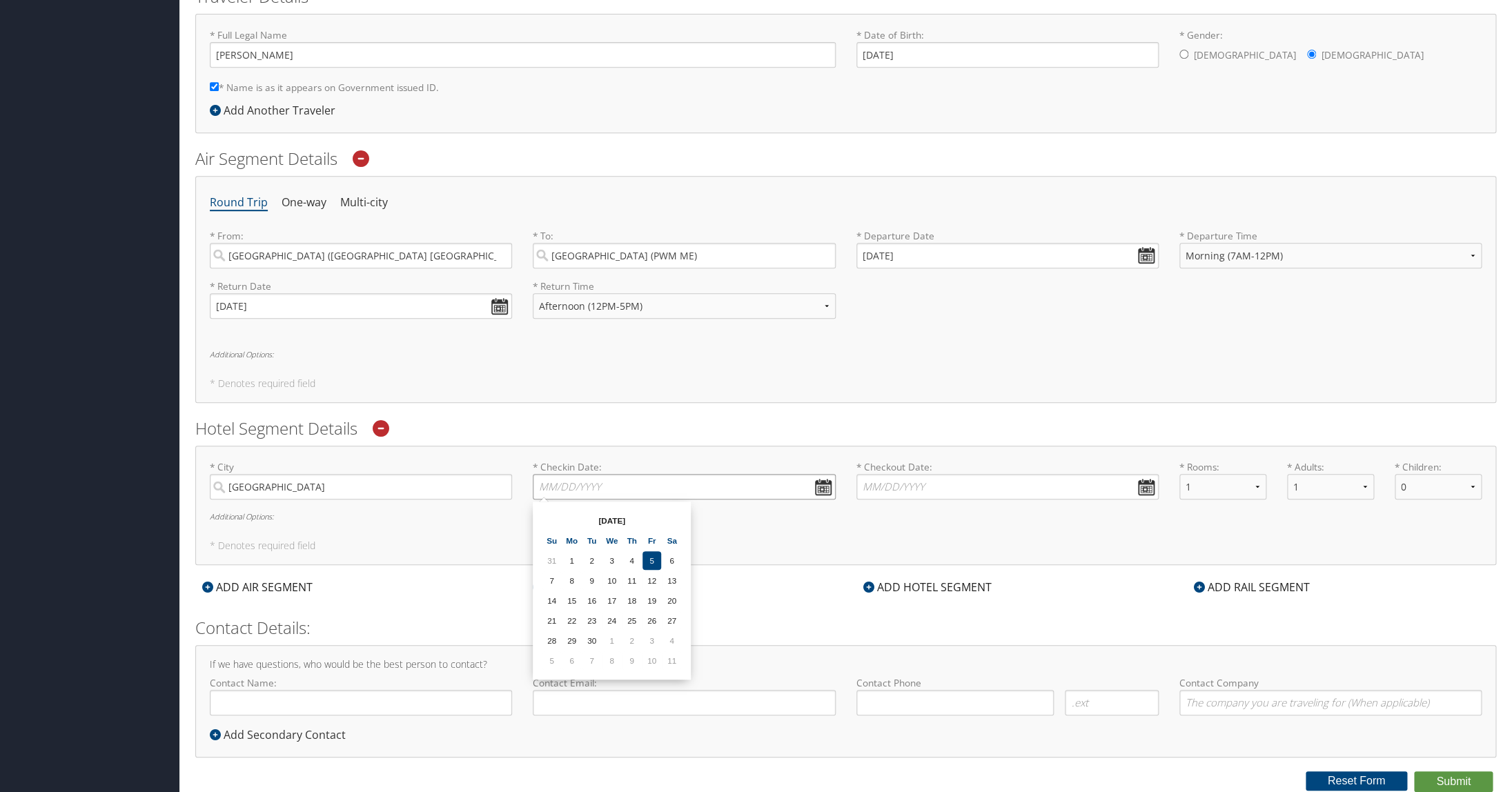
click at [826, 484] on input "* Checkin Date: Dates must be valid" at bounding box center [684, 487] width 302 height 26
click at [630, 660] on td "9" at bounding box center [632, 661] width 19 height 19
click at [560, 487] on input "10/09/2025" at bounding box center [684, 487] width 302 height 26
click at [822, 491] on input "10/29/2025" at bounding box center [684, 487] width 302 height 26
type input "10/29/2025"
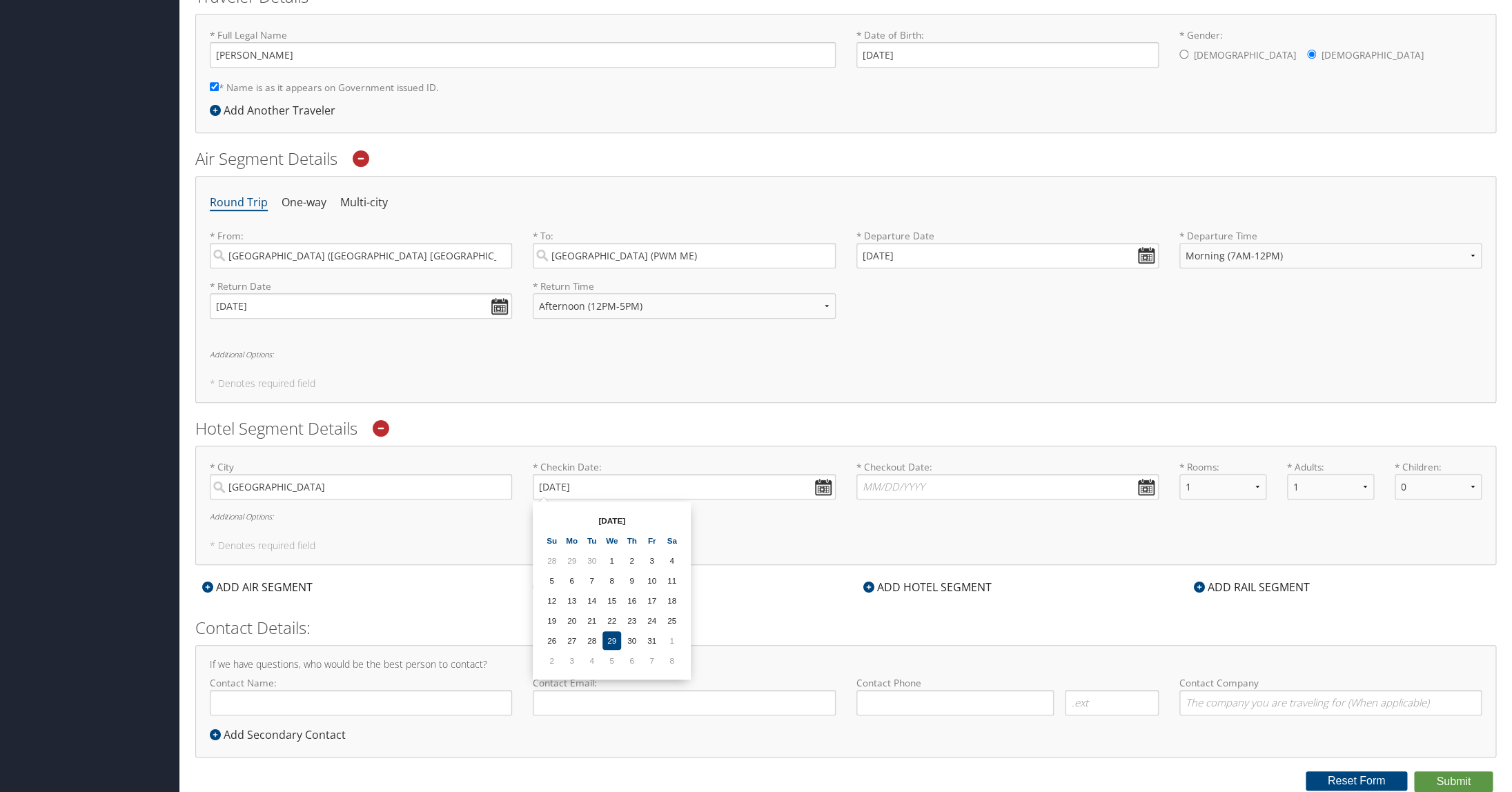
click at [609, 640] on td "29" at bounding box center [612, 640] width 19 height 19
click at [877, 486] on input "* Checkout Date: Dates must be valid" at bounding box center [1007, 487] width 302 height 26
click at [877, 661] on td "6" at bounding box center [895, 661] width 19 height 19
click at [877, 490] on input "* Checkout Date: Dates must be valid" at bounding box center [1007, 487] width 302 height 26
click at [877, 485] on input "* Checkout Date: Dates must be valid" at bounding box center [1007, 487] width 302 height 26
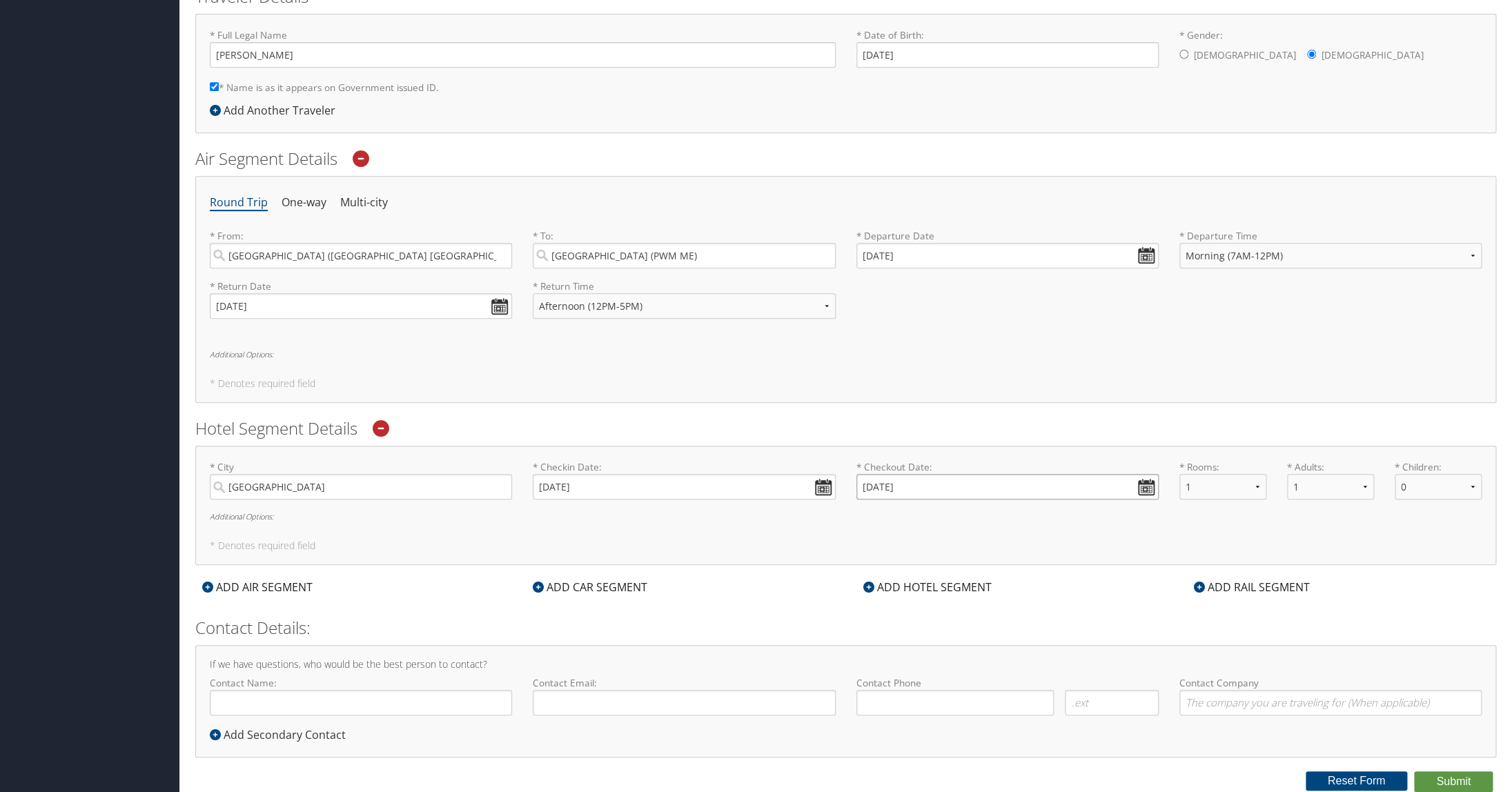
type input "11/02/2025"
click option "2" at bounding box center [0, 0] width 0 height 0
select select "1"
click option "1" at bounding box center [0, 0] width 0 height 0
click at [877, 522] on div "* City Portland Required * Checkin Date: 10/29/2025 Dates must be valid * Check…" at bounding box center [845, 505] width 1301 height 120
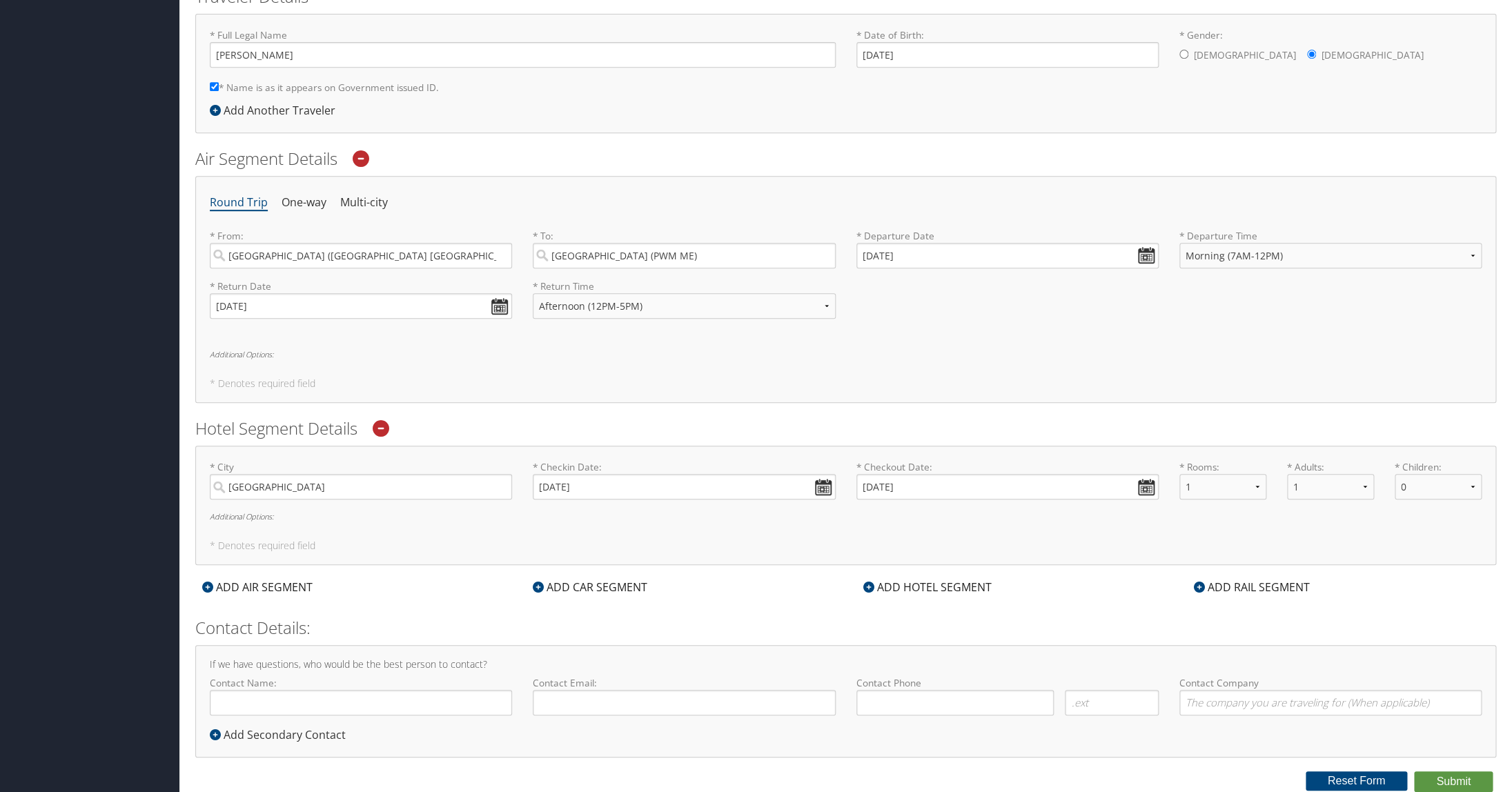
click at [877, 545] on div "Agent Booking Request Myra DeBose Myra DeBose My Settings Travel Agency Contact…" at bounding box center [845, 234] width 1332 height 1117
click at [223, 697] on input "Contact Name:" at bounding box center [360, 702] width 302 height 26
type input "Myra Michelle DeBose"
click at [547, 705] on input "Contact Email:" at bounding box center [684, 702] width 302 height 26
type input "debosem@nsula.edu"
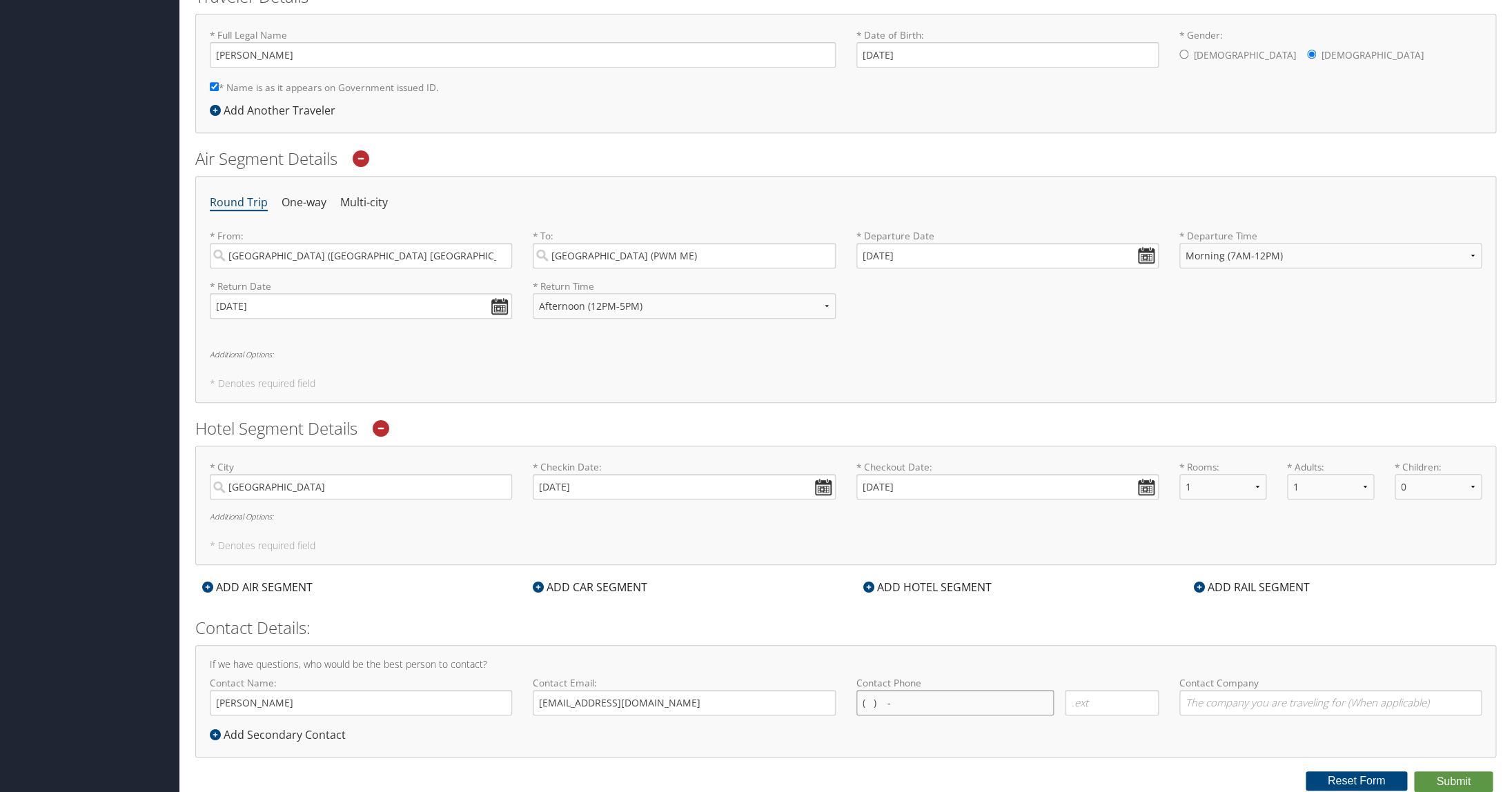
click at [877, 706] on input "( ) -" at bounding box center [955, 702] width 198 height 26
type input "(608) 698-5822"
click at [877, 705] on input "Contact Company" at bounding box center [1330, 702] width 302 height 26
type input "Northwestern State University"
click at [877, 711] on button "Submit" at bounding box center [1453, 781] width 79 height 20
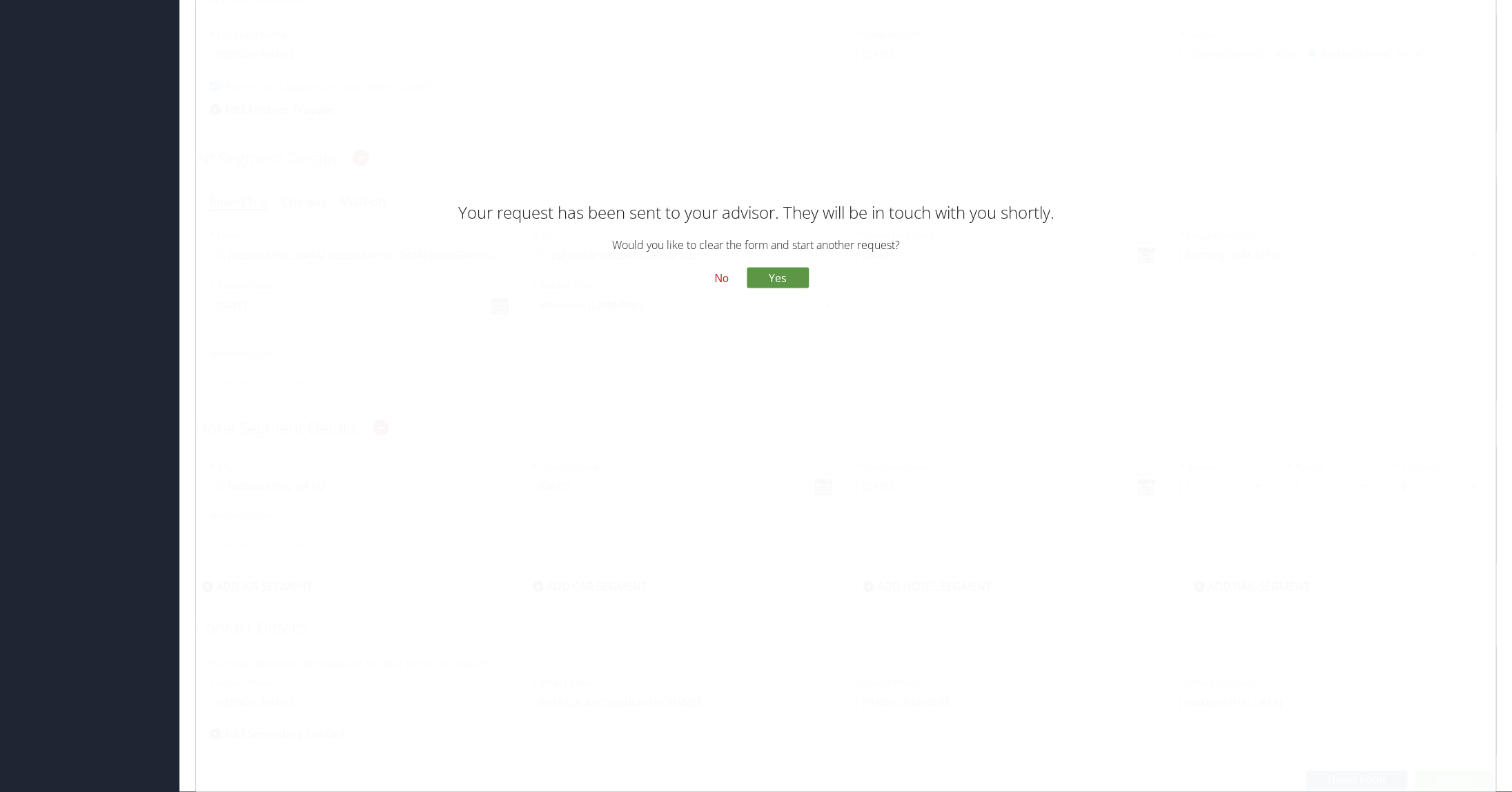
scroll to position [326, 0]
click at [718, 277] on button "No" at bounding box center [721, 278] width 36 height 23
